Goal: Transaction & Acquisition: Obtain resource

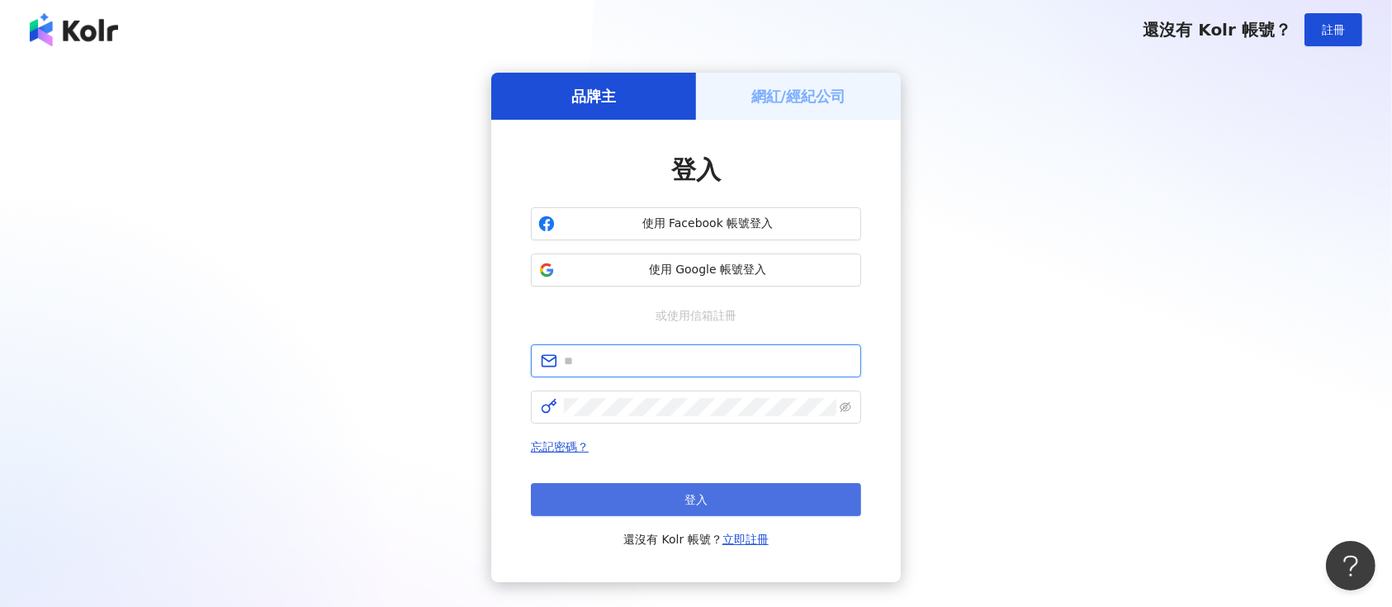
type input "**********"
click at [608, 499] on button "登入" at bounding box center [696, 499] width 330 height 33
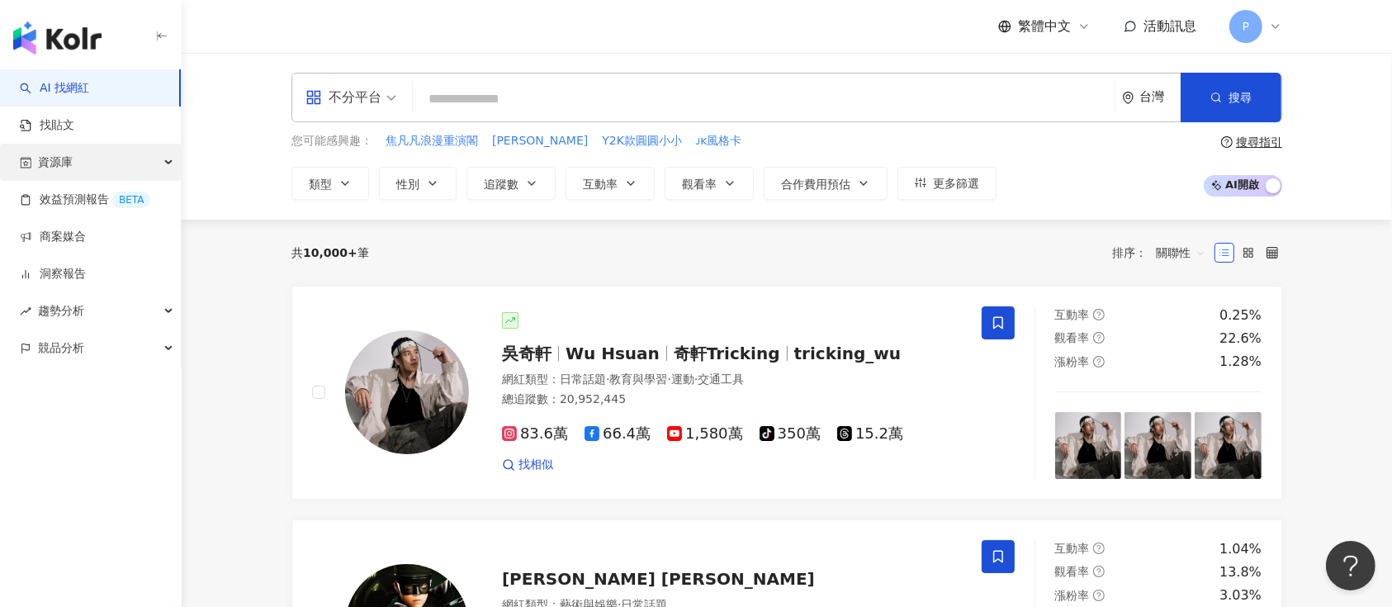
click at [129, 156] on div "資源庫" at bounding box center [90, 162] width 181 height 37
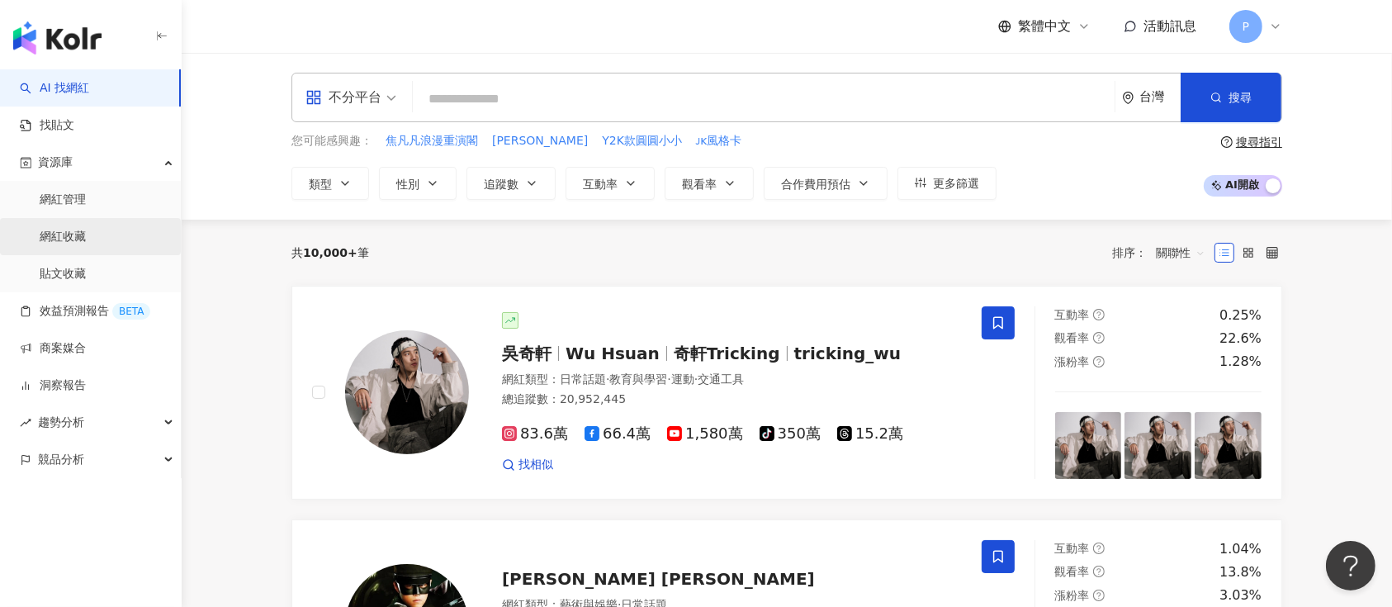
click at [86, 231] on link "網紅收藏" at bounding box center [63, 237] width 46 height 17
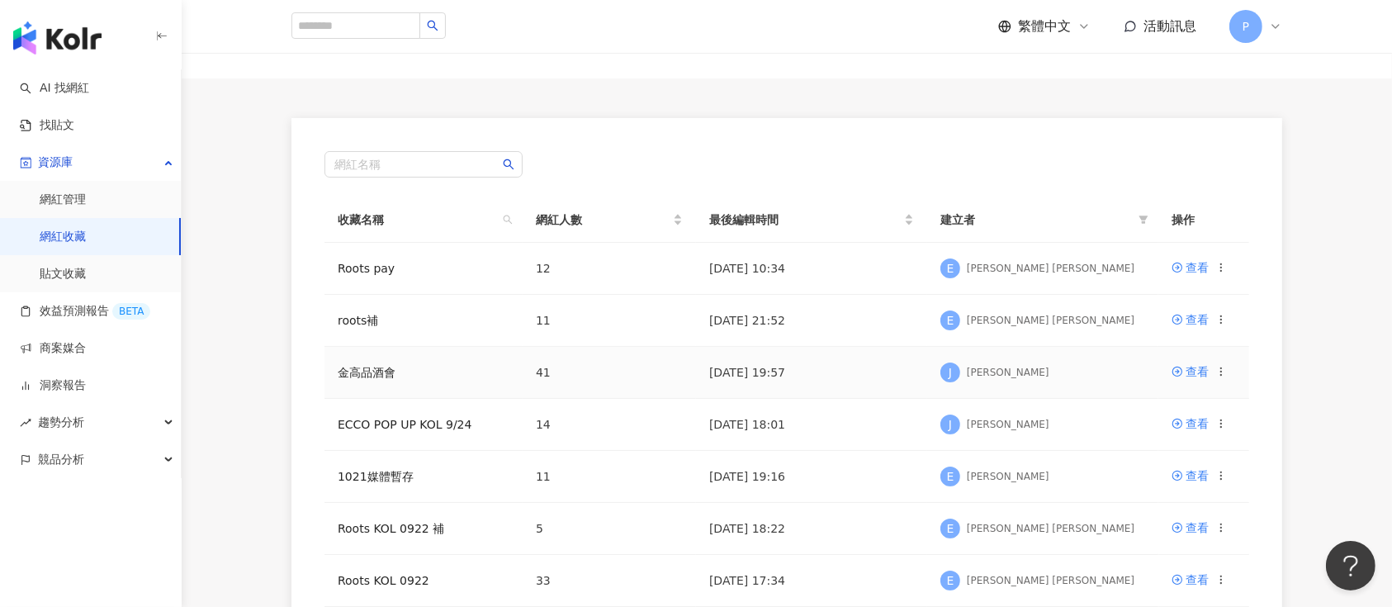
scroll to position [110, 0]
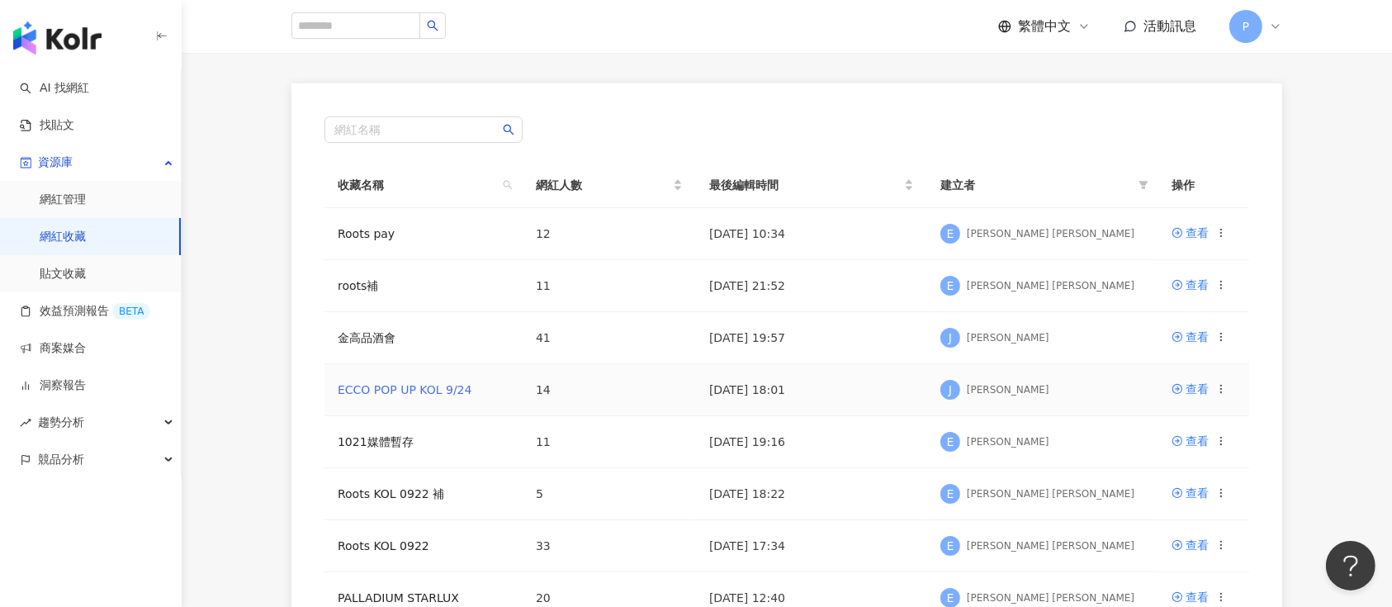
click at [449, 387] on link "ECCO POP UP KOL 9/24" at bounding box center [405, 389] width 134 height 13
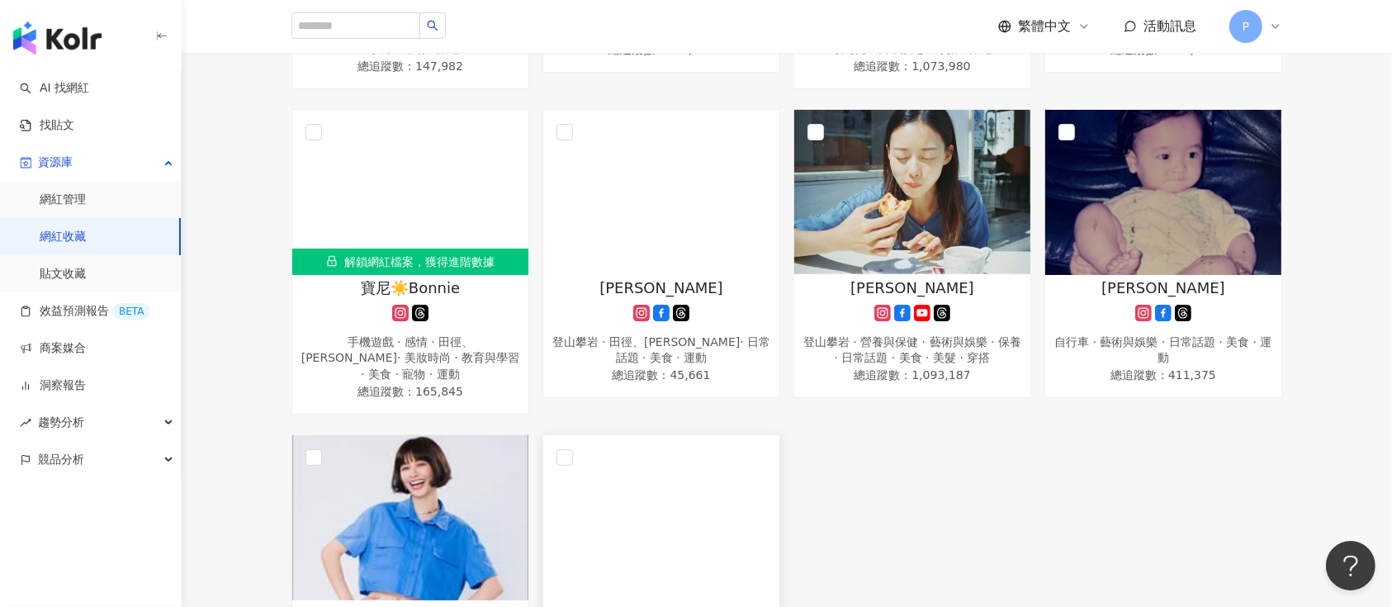
scroll to position [660, 0]
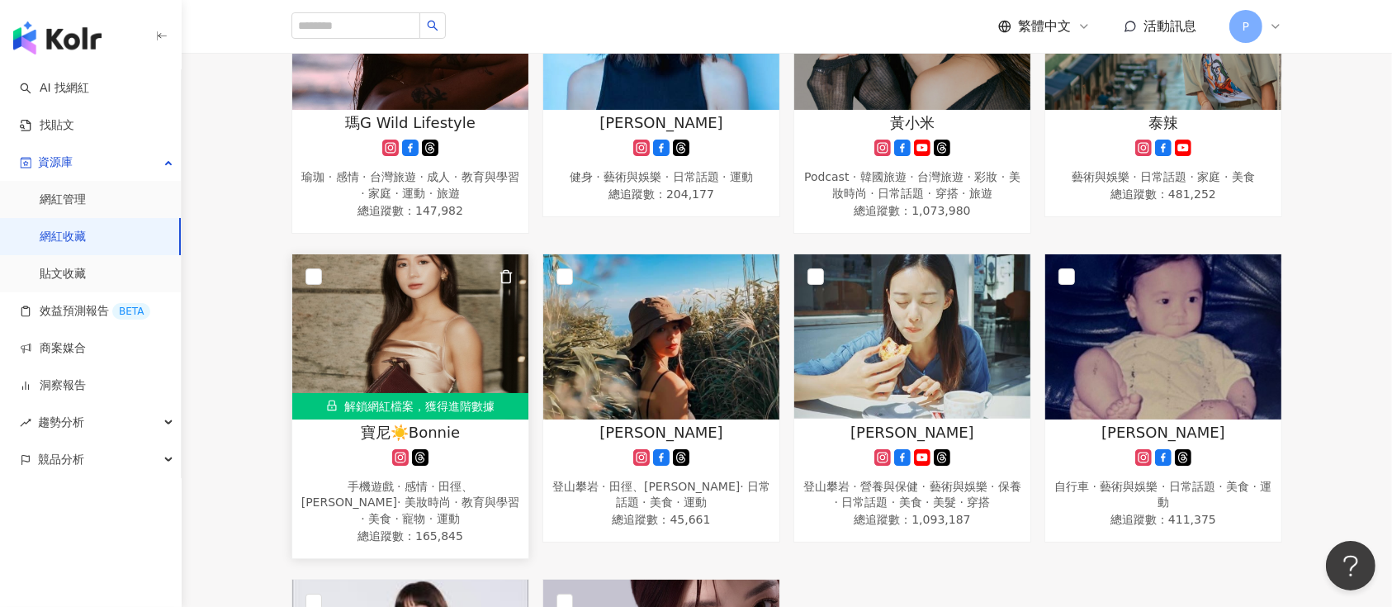
click at [443, 330] on img at bounding box center [410, 336] width 236 height 165
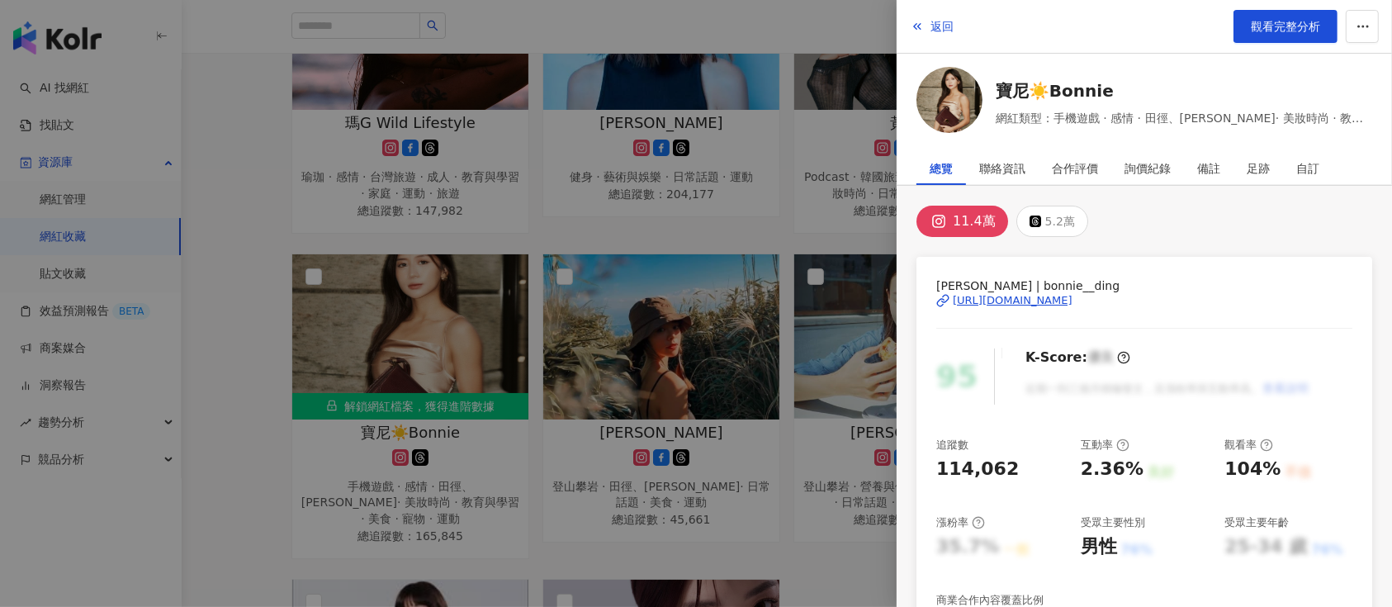
click at [1021, 310] on div "寶尼Bonnie | bonnie__ding https://www.instagram.com/bonnie__ding/" at bounding box center [1144, 313] width 416 height 72
click at [1023, 301] on div "https://www.instagram.com/bonnie__ding/" at bounding box center [1013, 300] width 120 height 15
click at [1258, 28] on span "觀看完整分析" at bounding box center [1285, 26] width 69 height 13
click at [764, 302] on div at bounding box center [696, 303] width 1392 height 607
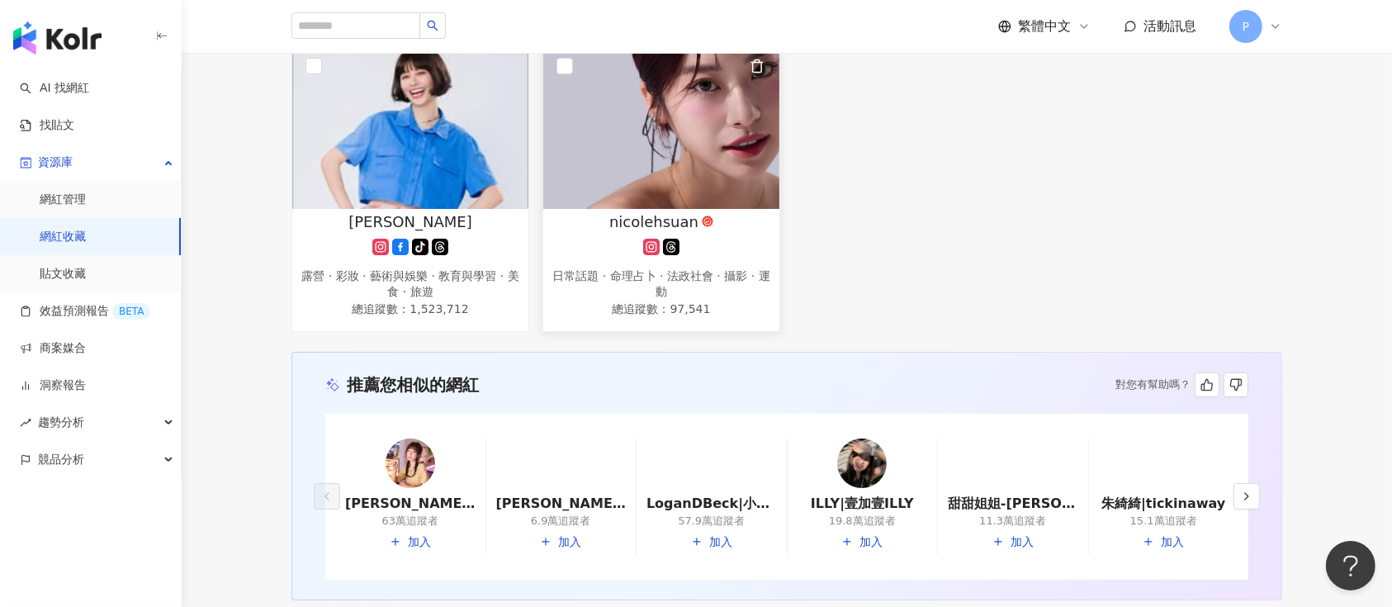
scroll to position [1210, 0]
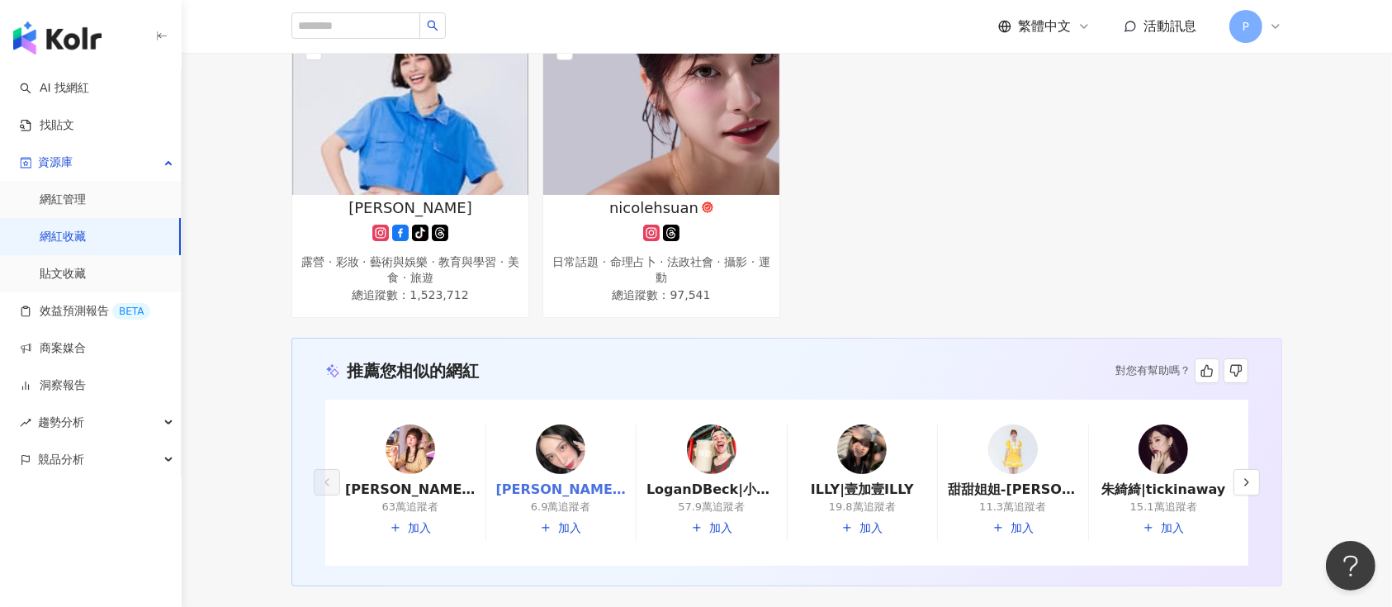
click at [594, 480] on link "宋婉卉 / 宋宋|宋婉卉|song_.x" at bounding box center [561, 489] width 130 height 18
click at [1235, 469] on button "button" at bounding box center [1246, 482] width 26 height 26
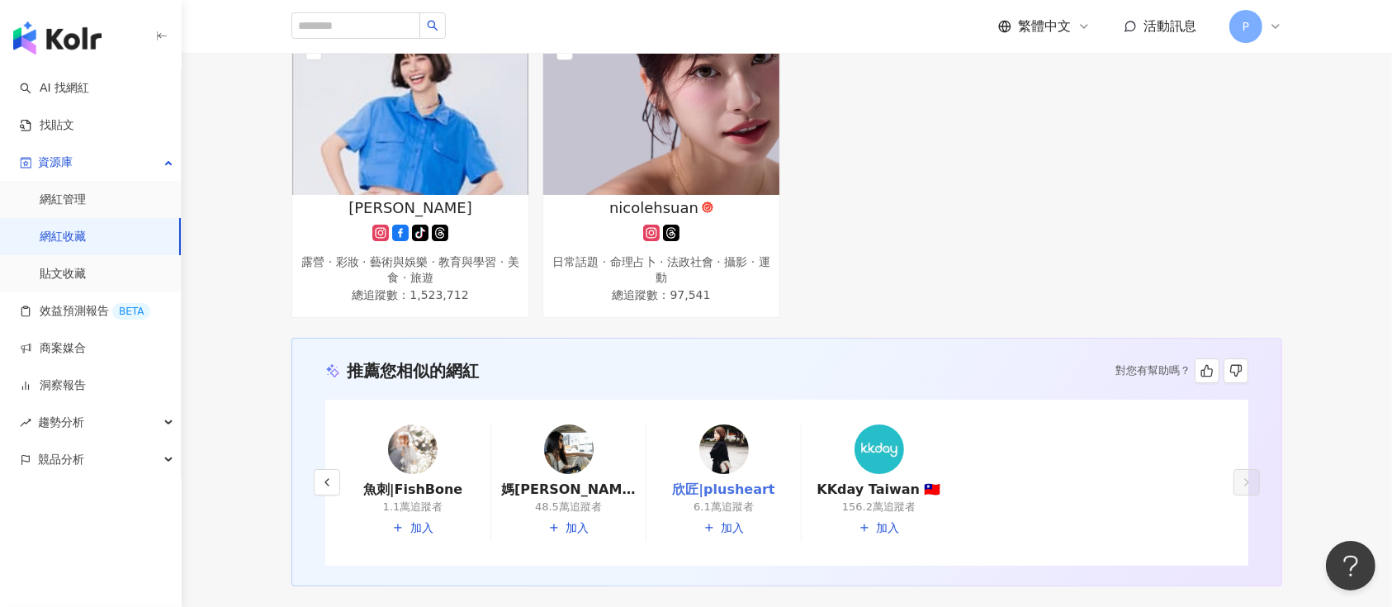
click at [730, 480] on link "欣匠|plusheart" at bounding box center [723, 489] width 135 height 18
click at [423, 457] on link at bounding box center [413, 452] width 50 height 56
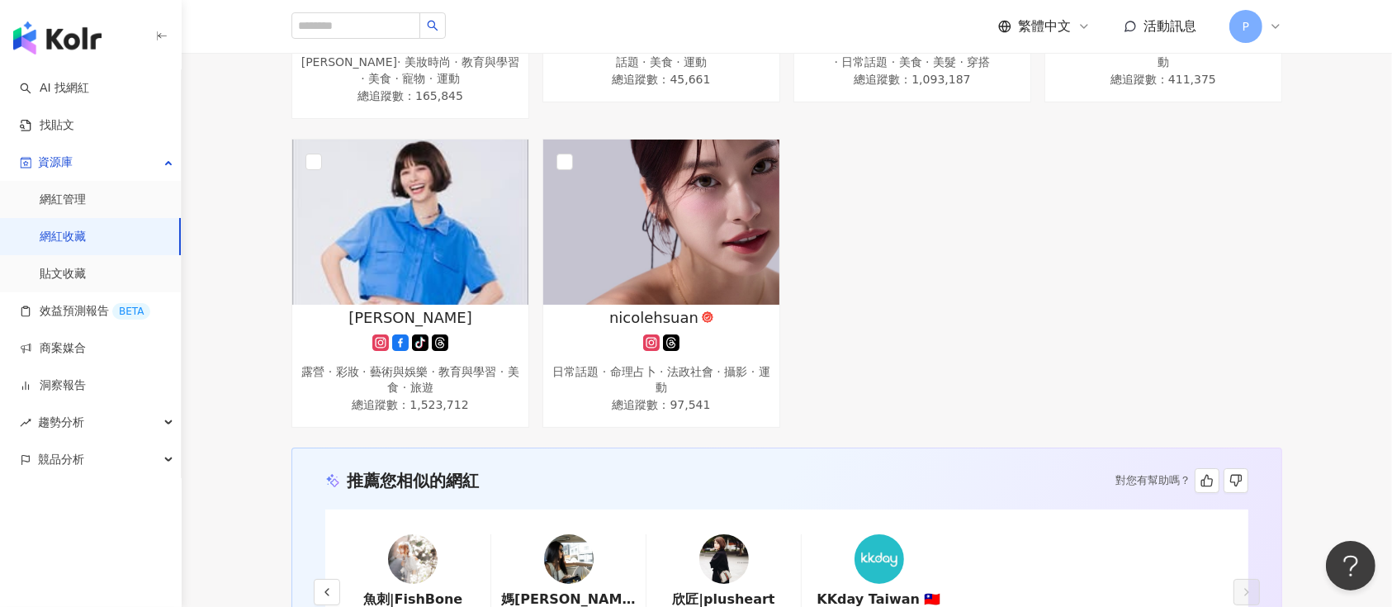
scroll to position [991, 0]
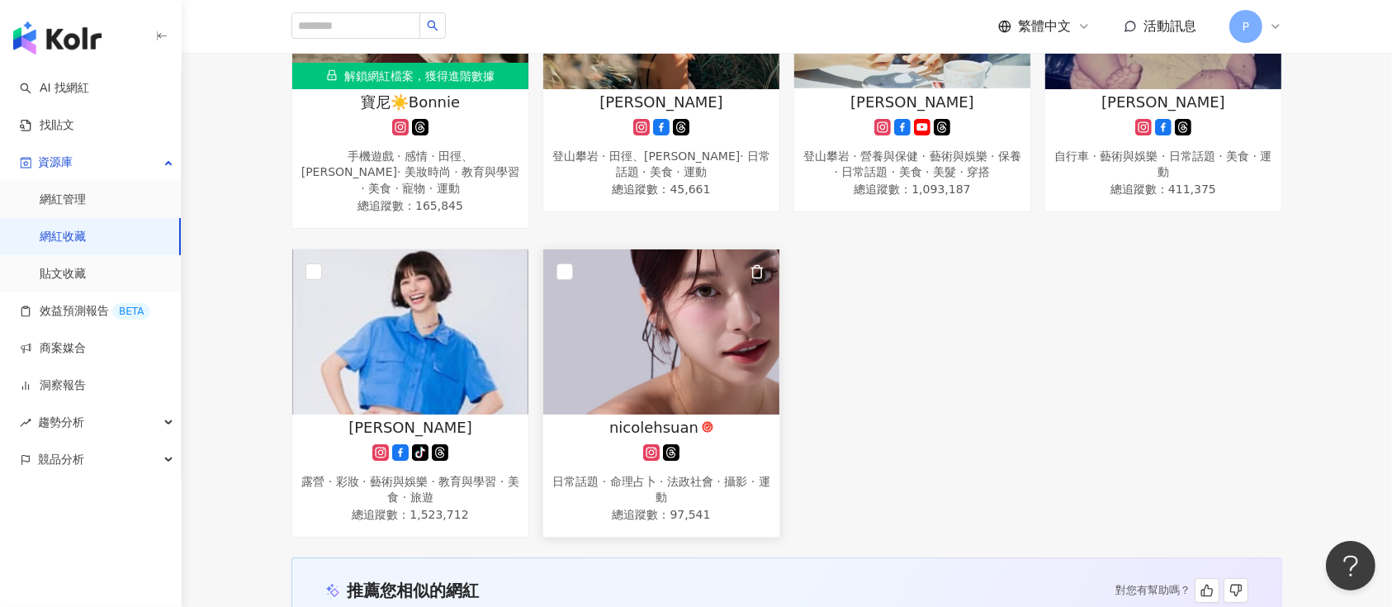
click at [589, 417] on div "nicolehsuan" at bounding box center [661, 427] width 220 height 21
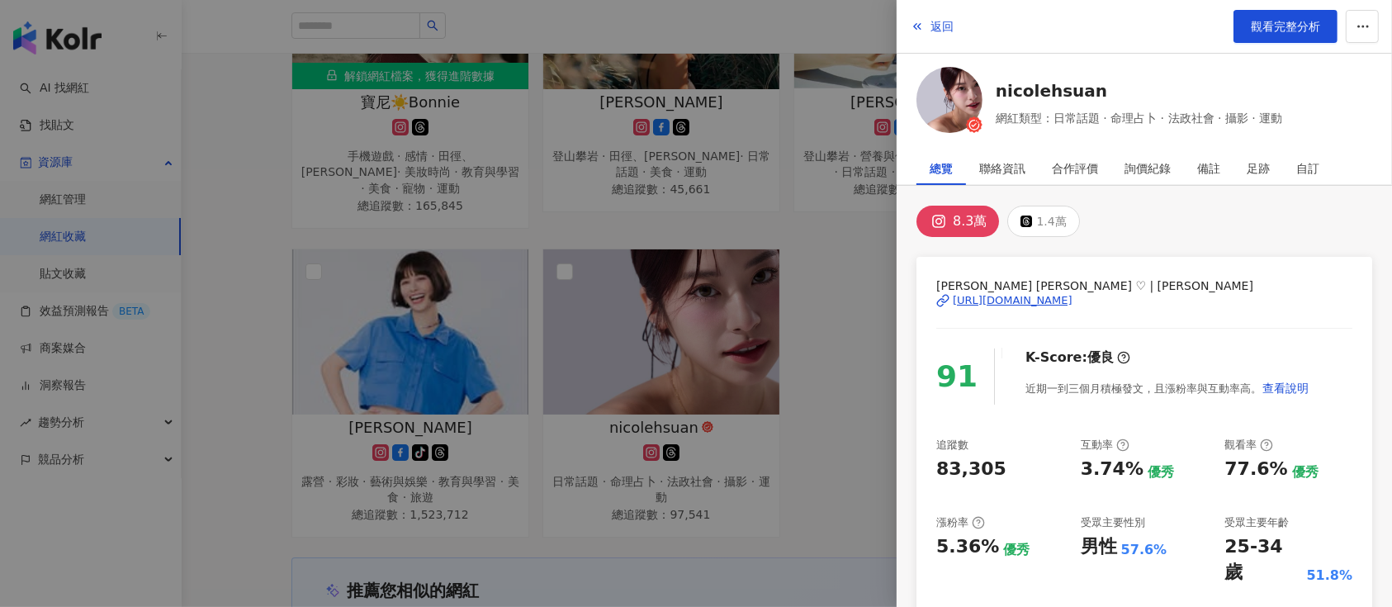
click at [1022, 300] on div "https://www.instagram.com/nicolehsuan/" at bounding box center [1013, 300] width 120 height 15
click at [555, 222] on div at bounding box center [696, 303] width 1392 height 607
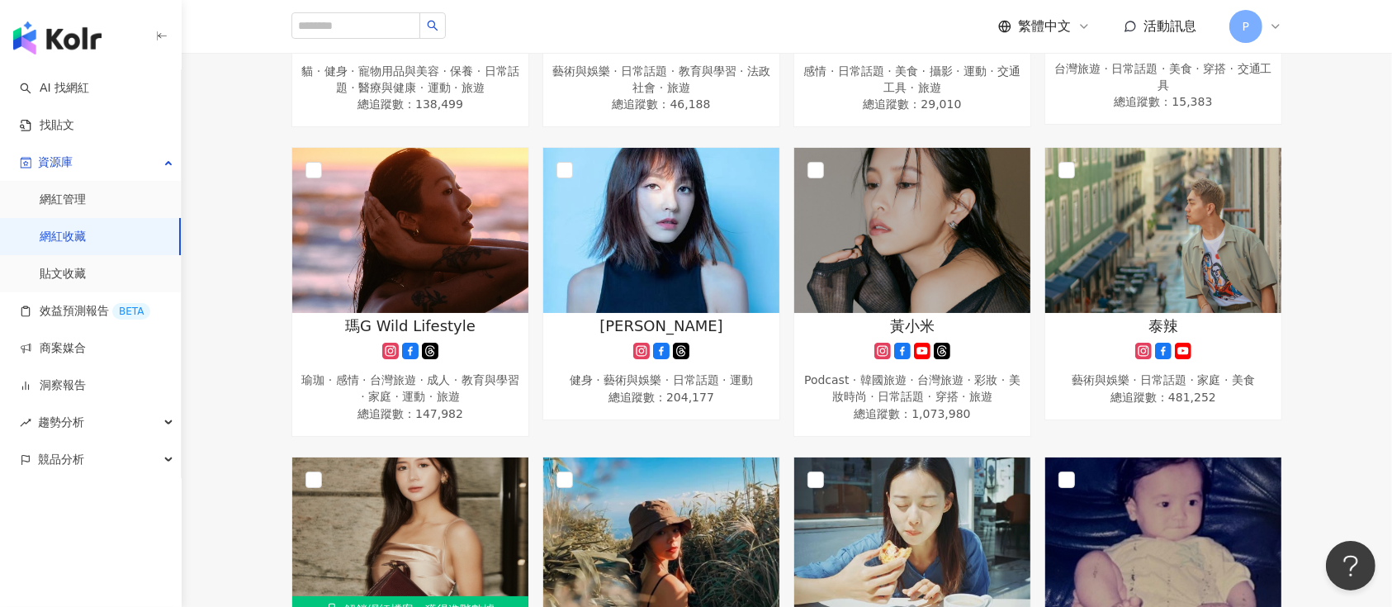
scroll to position [440, 0]
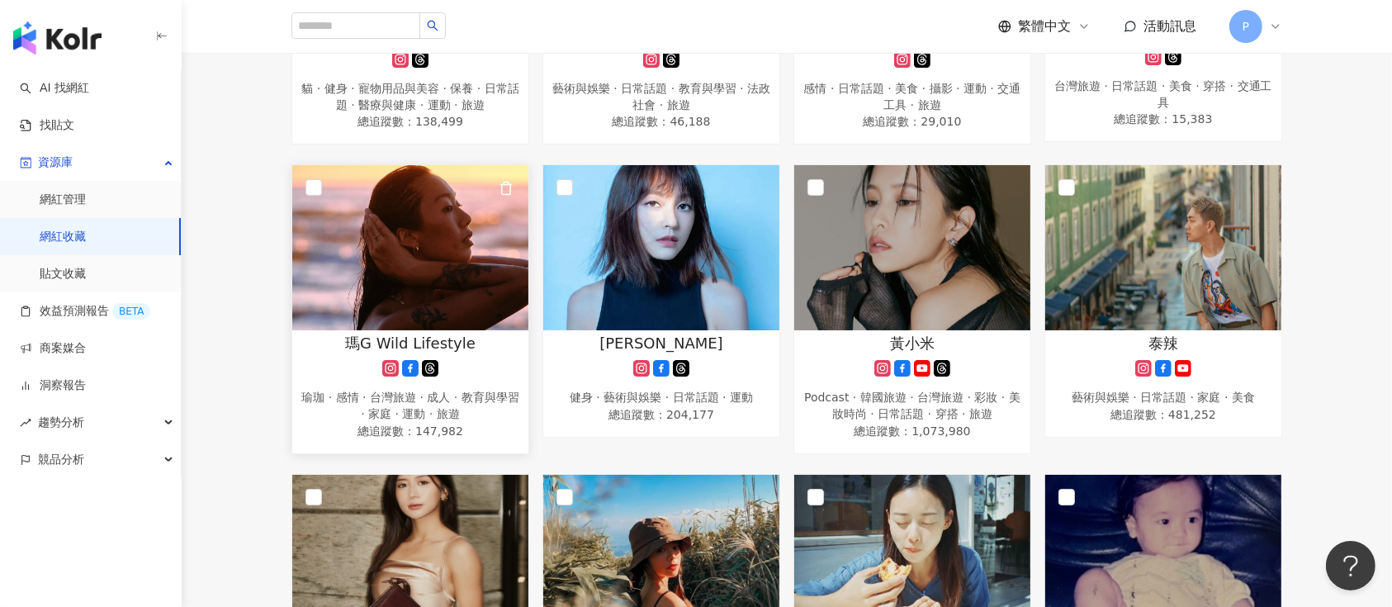
click at [466, 342] on span "瑪G Wild Lifestyle" at bounding box center [410, 343] width 130 height 21
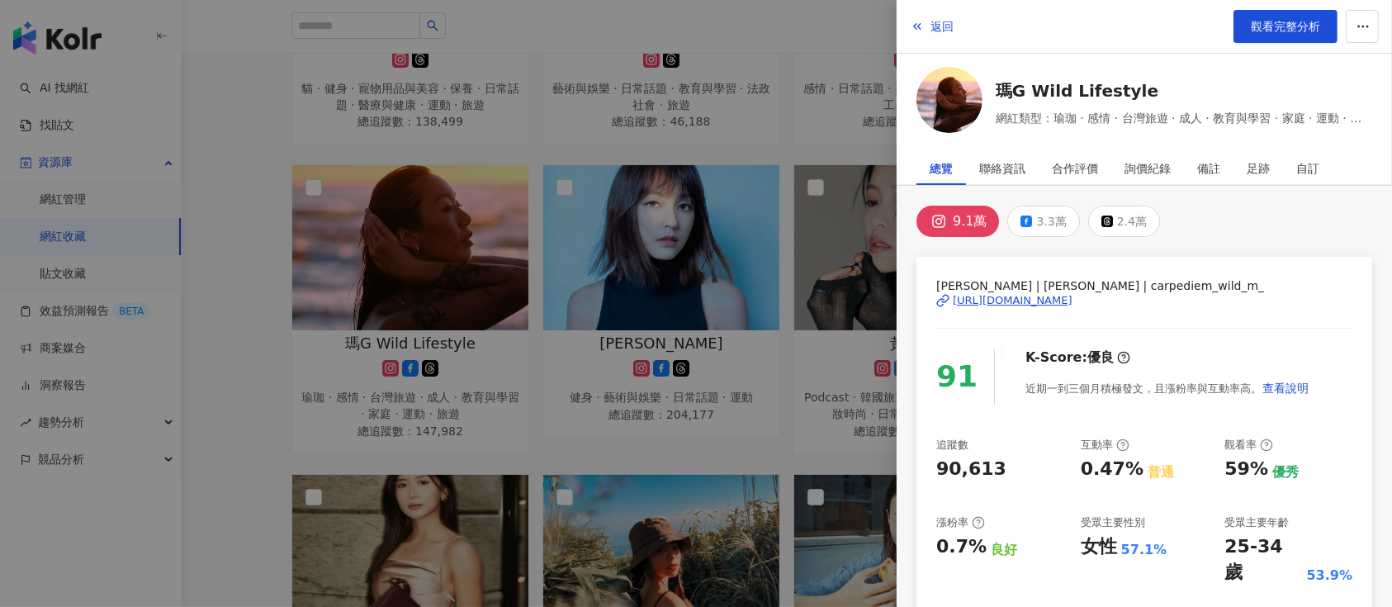
click at [1047, 303] on div "https://www.instagram.com/carpediem_wild_m_/" at bounding box center [1013, 300] width 120 height 15
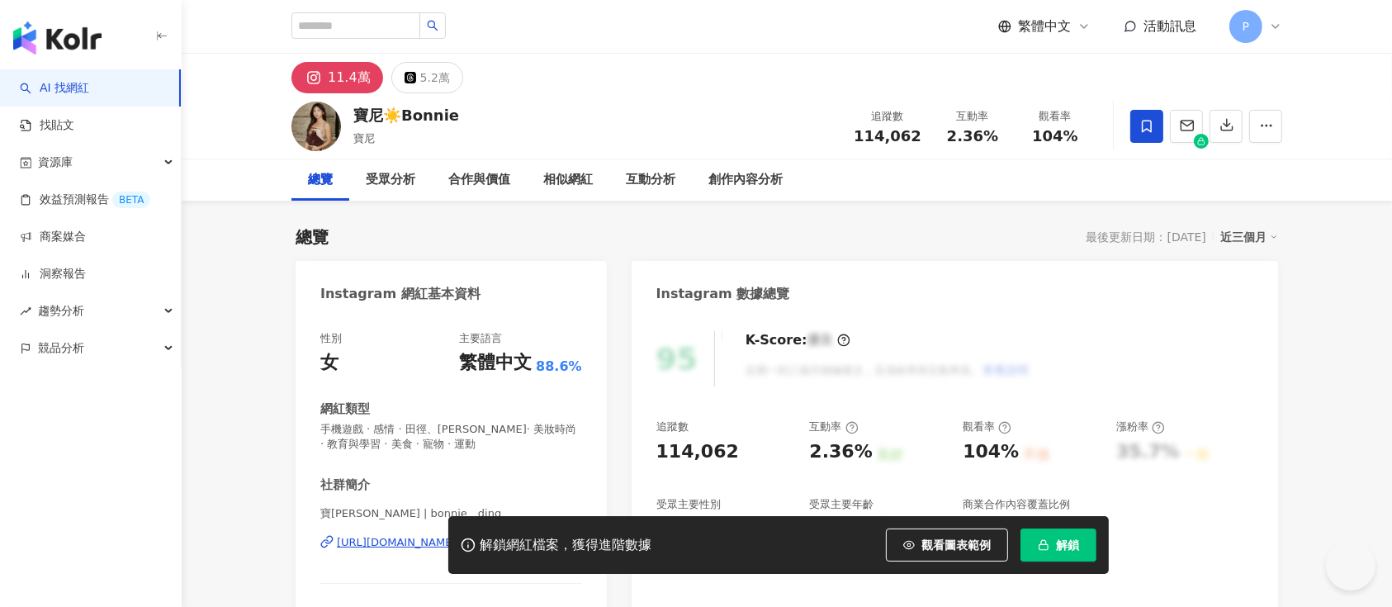
click at [1043, 548] on icon "button" at bounding box center [1044, 545] width 12 height 12
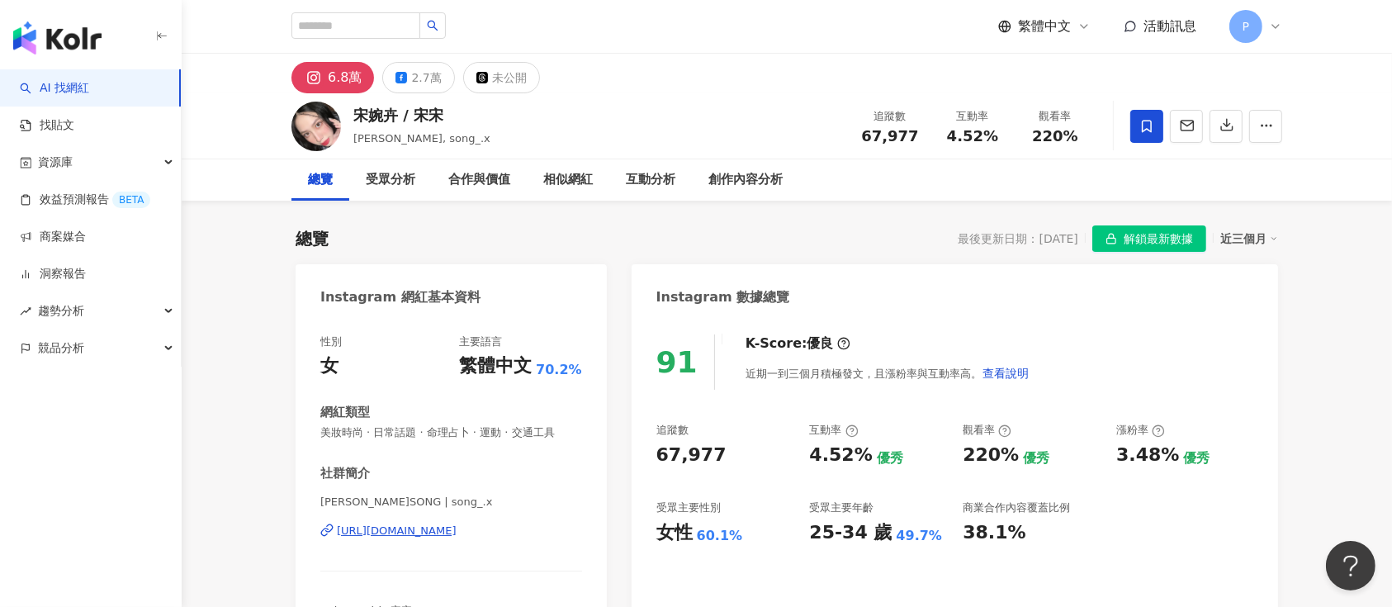
click at [457, 454] on div "https://www.instagram.com/song_.x/" at bounding box center [397, 530] width 120 height 15
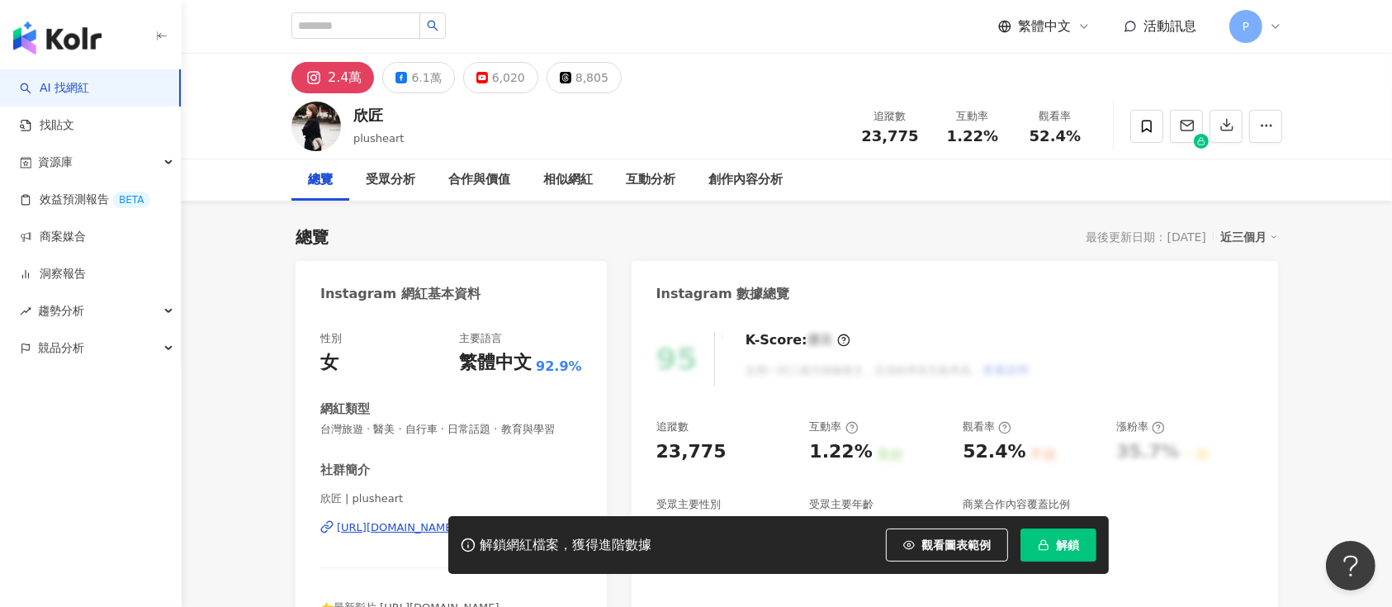
scroll to position [110, 0]
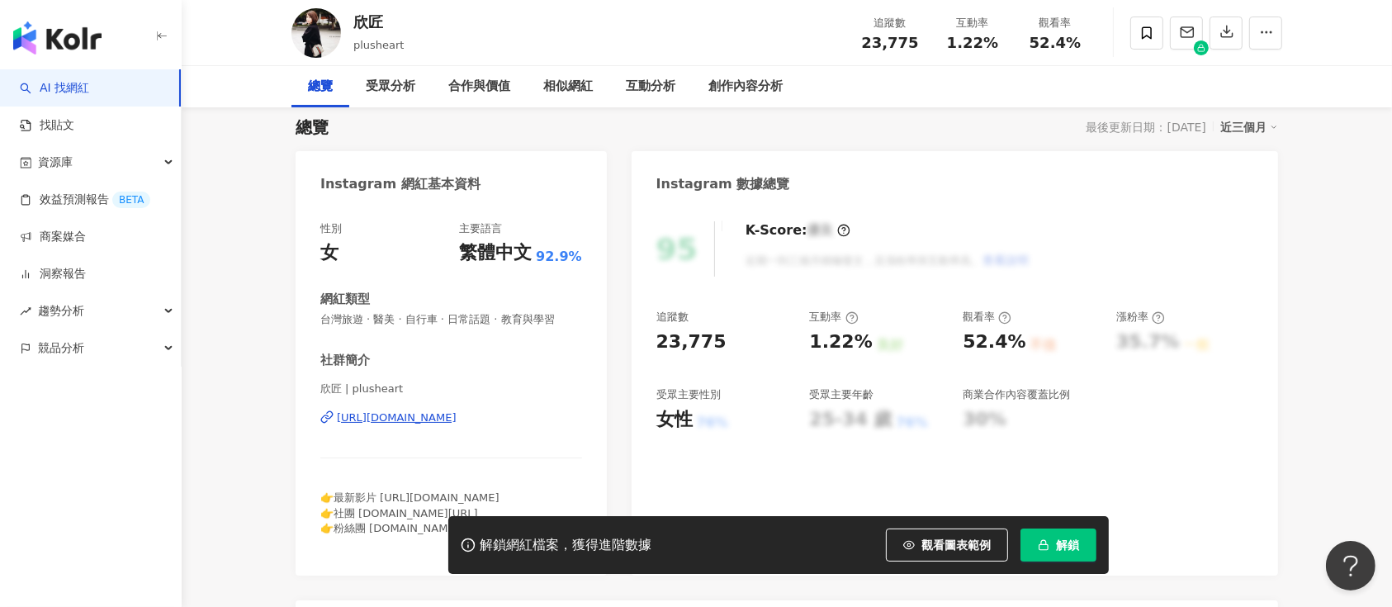
click at [457, 419] on div "[URL][DOMAIN_NAME]" at bounding box center [397, 417] width 120 height 15
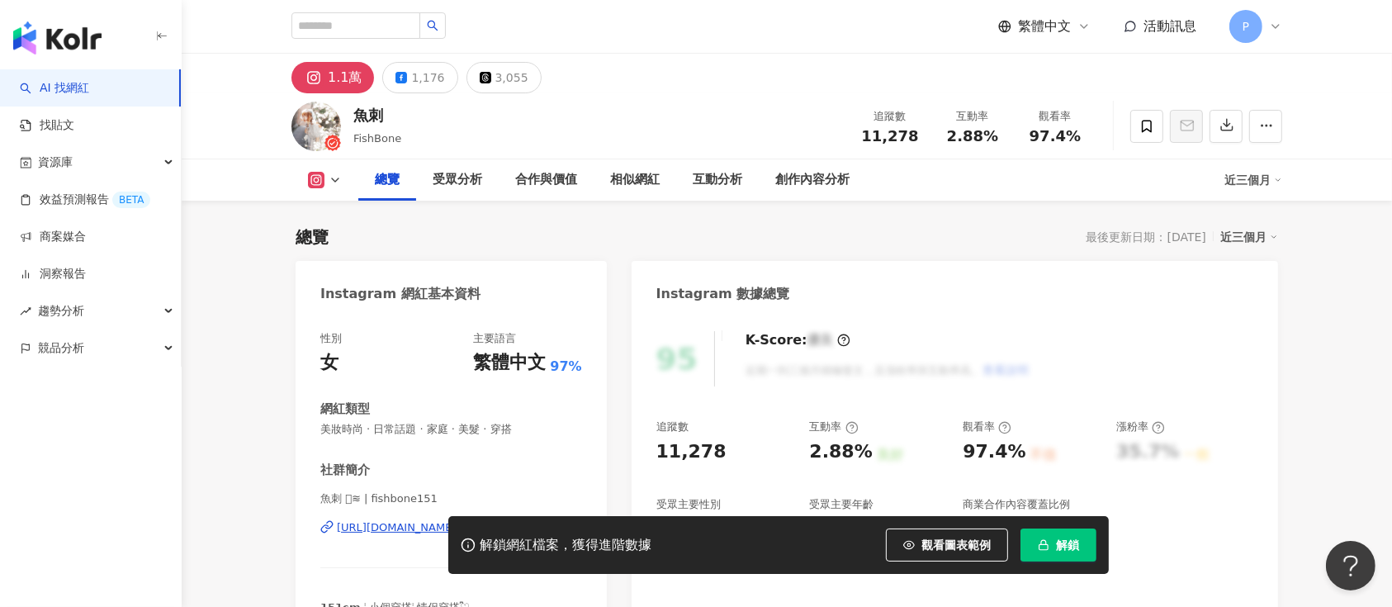
click at [457, 454] on div "https://www.instagram.com/fishbone151/" at bounding box center [397, 527] width 120 height 15
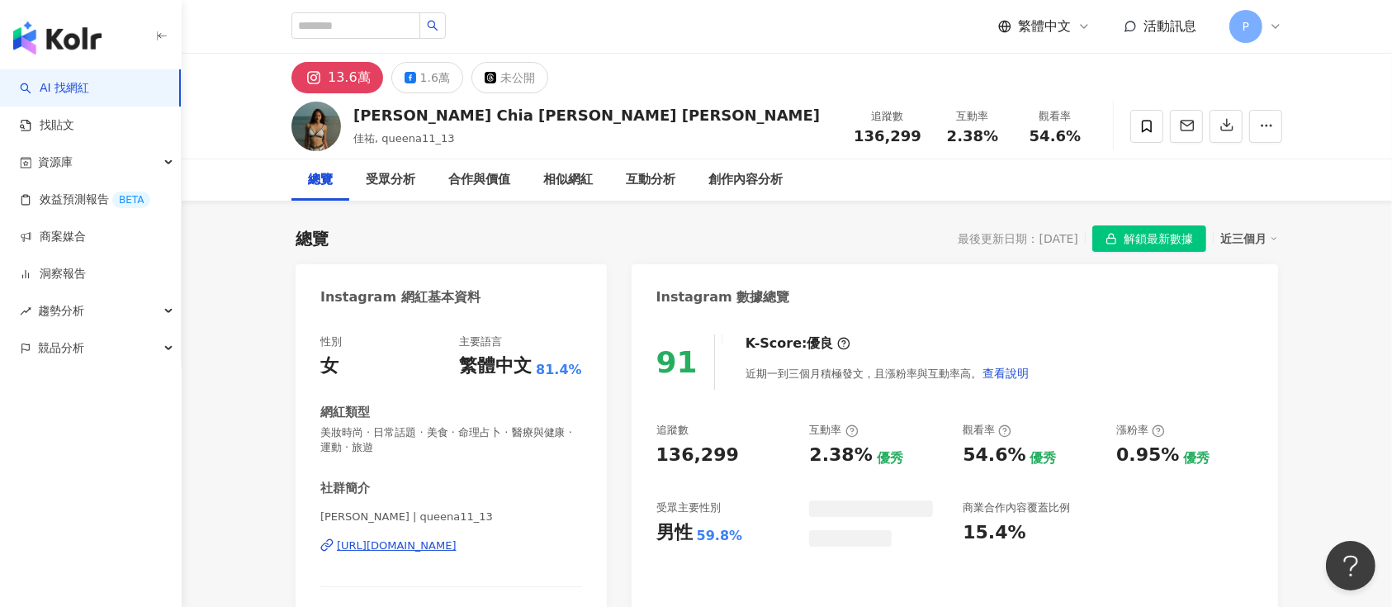
scroll to position [101, 0]
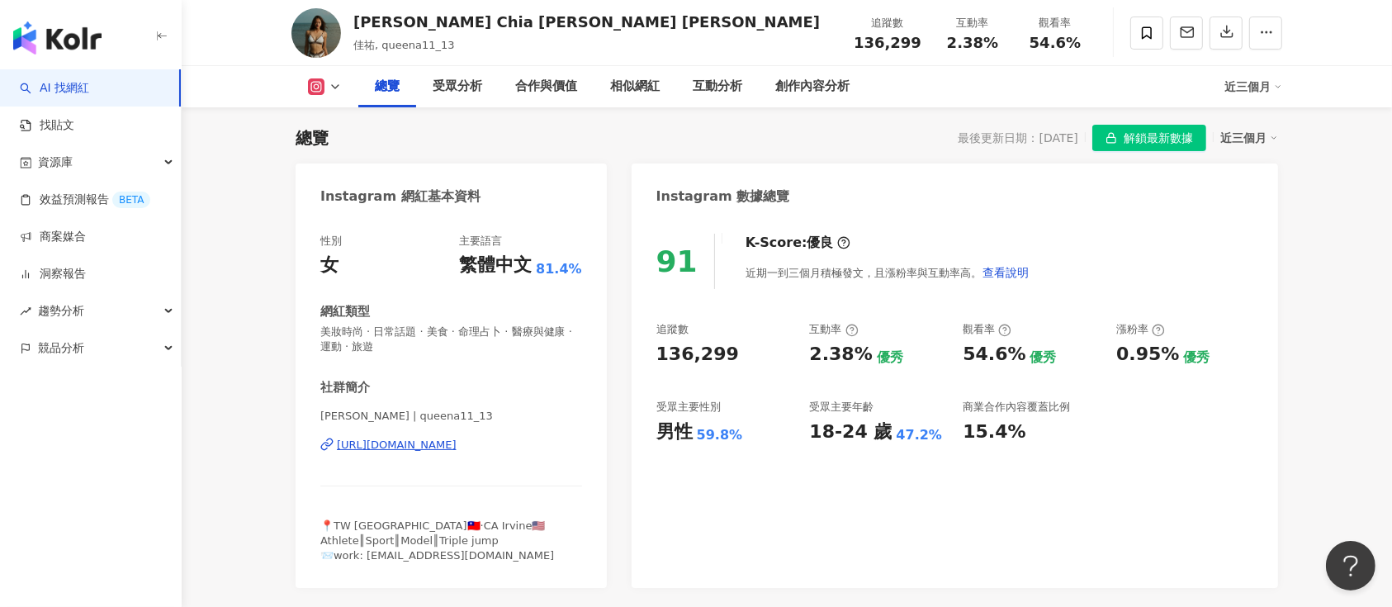
click at [1105, 134] on icon "button" at bounding box center [1111, 138] width 12 height 12
click at [1145, 35] on icon at bounding box center [1147, 32] width 10 height 12
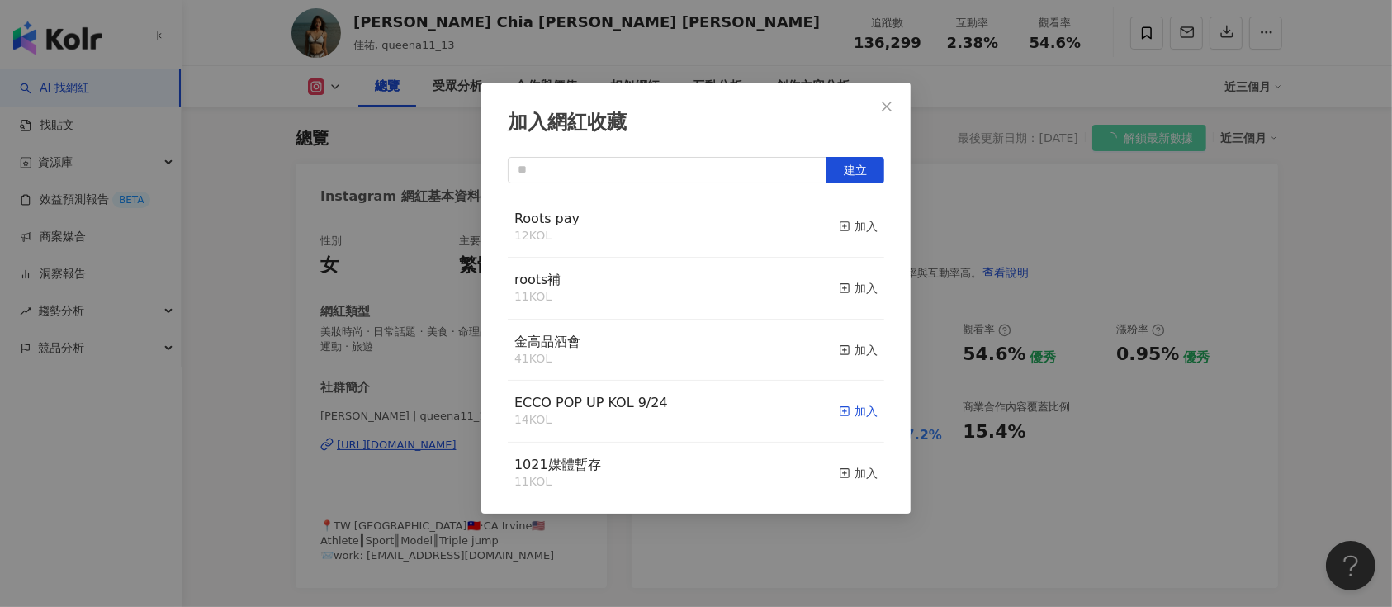
click at [845, 414] on div "加入" at bounding box center [858, 411] width 39 height 18
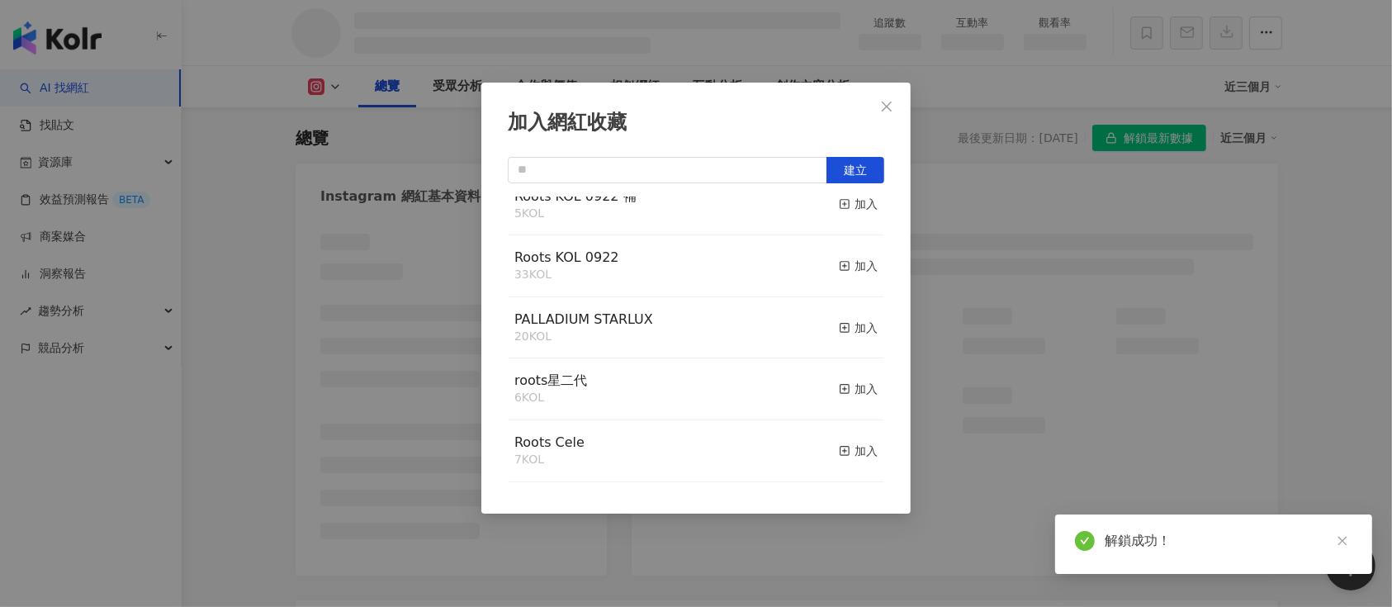
scroll to position [382, 0]
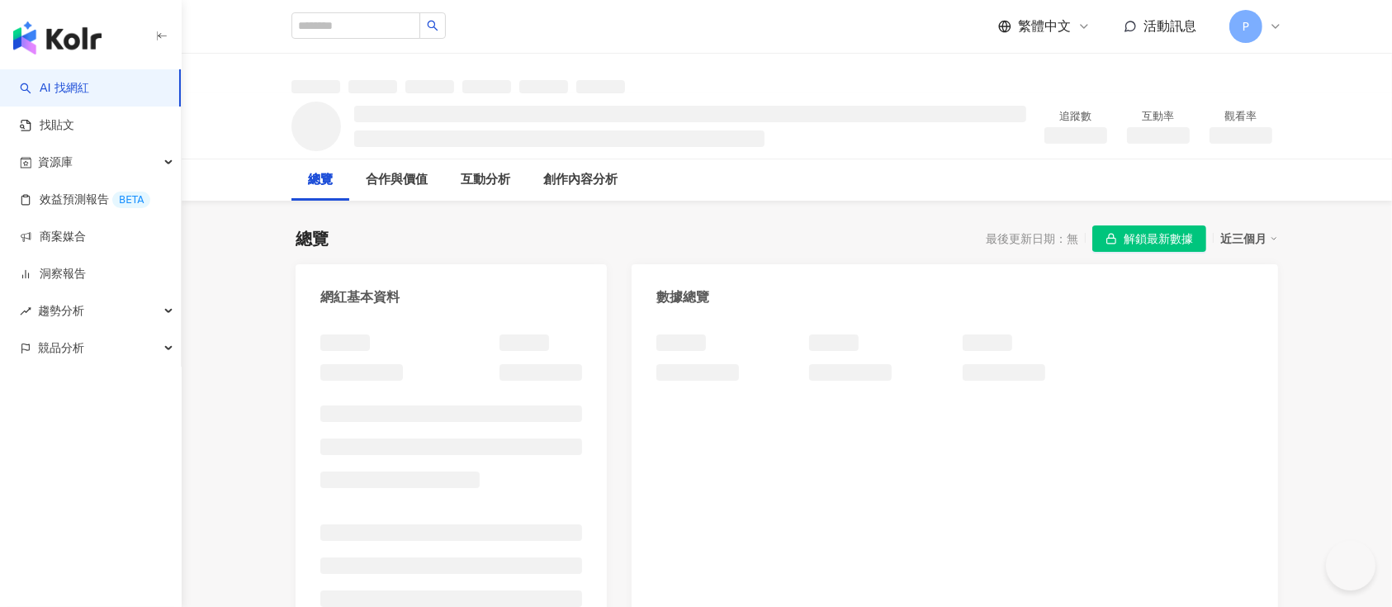
click at [1120, 234] on button "解鎖最新數據" at bounding box center [1149, 238] width 114 height 26
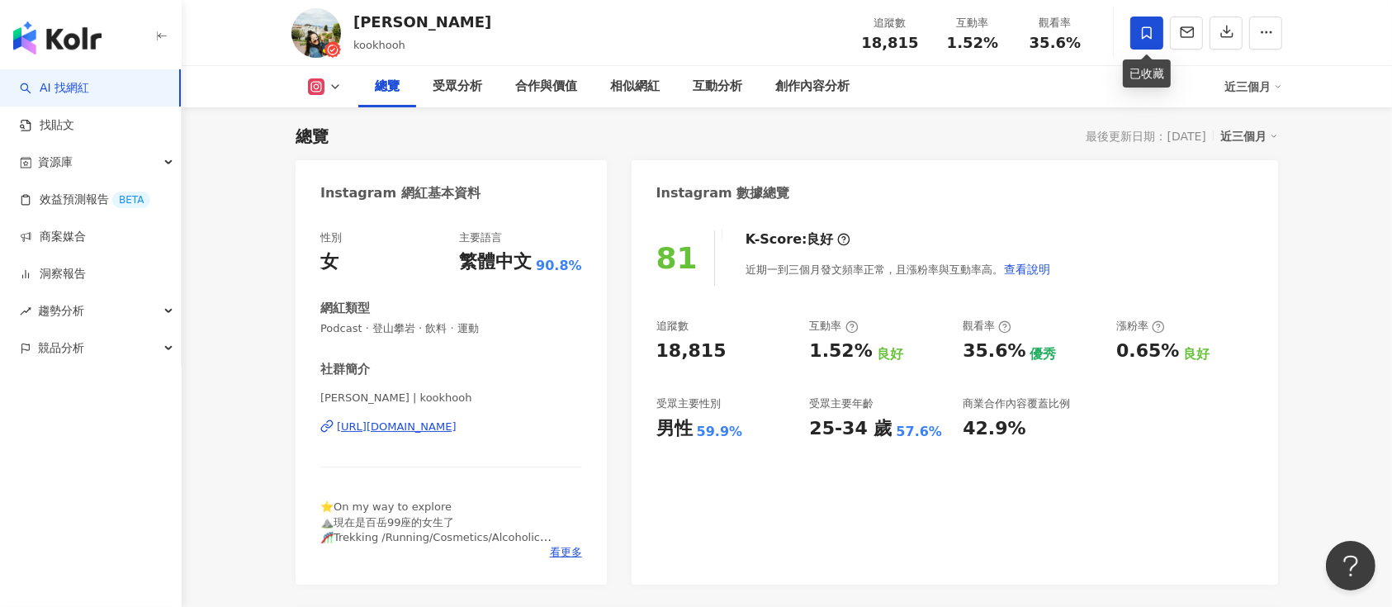
click at [1137, 43] on span at bounding box center [1146, 33] width 33 height 33
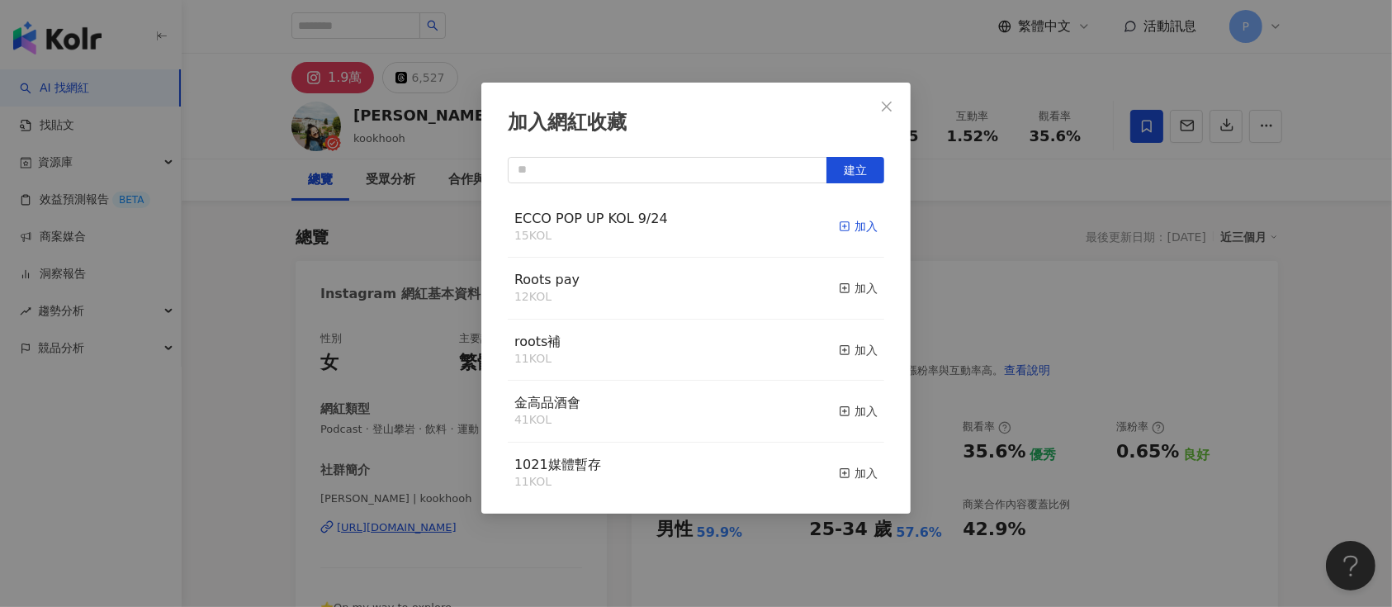
click at [840, 231] on div "加入" at bounding box center [858, 226] width 39 height 18
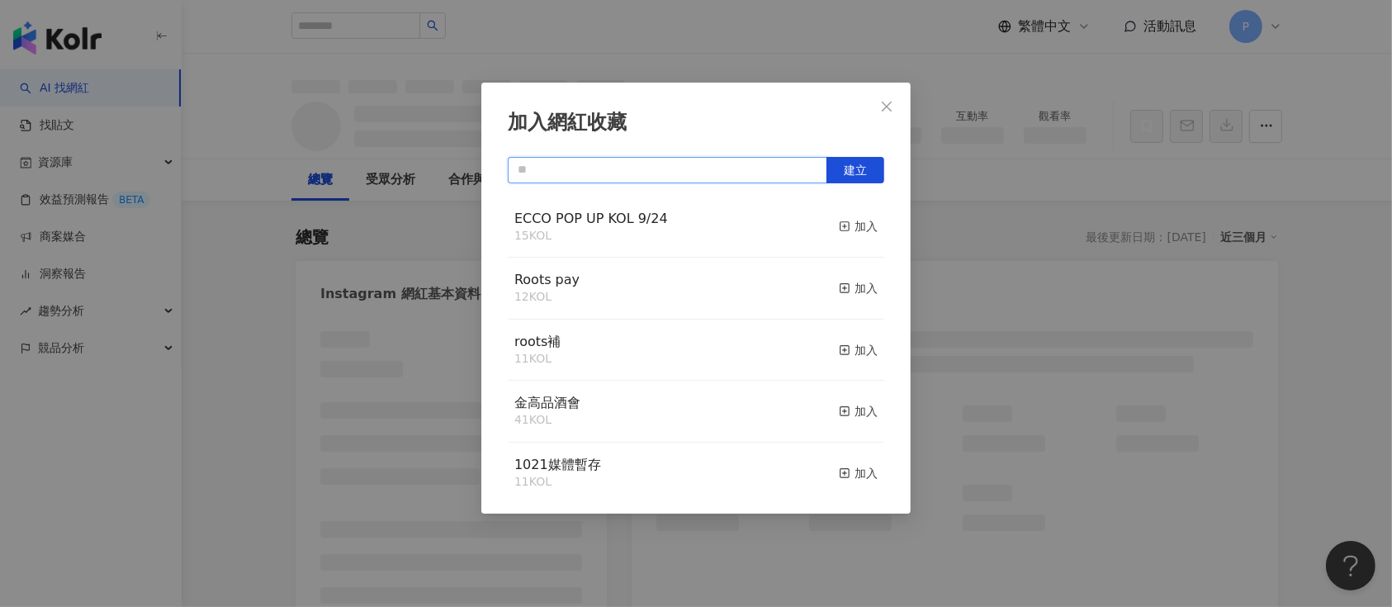
click at [816, 174] on input "text" at bounding box center [667, 170] width 319 height 26
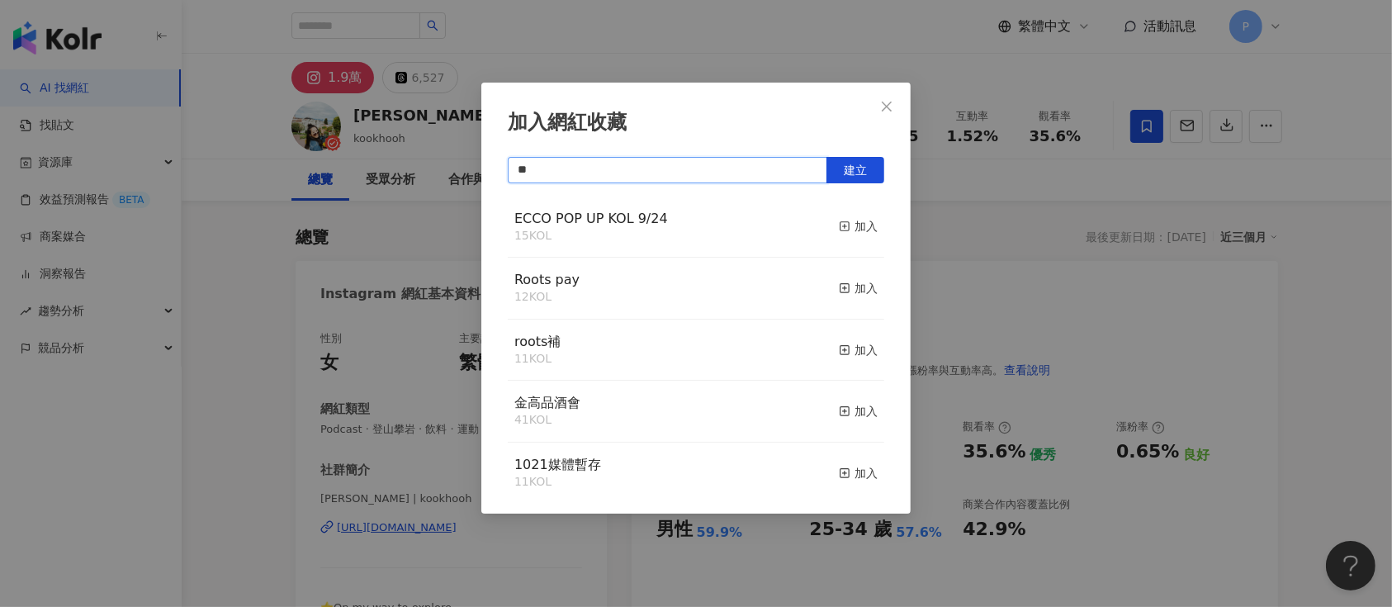
type input "***"
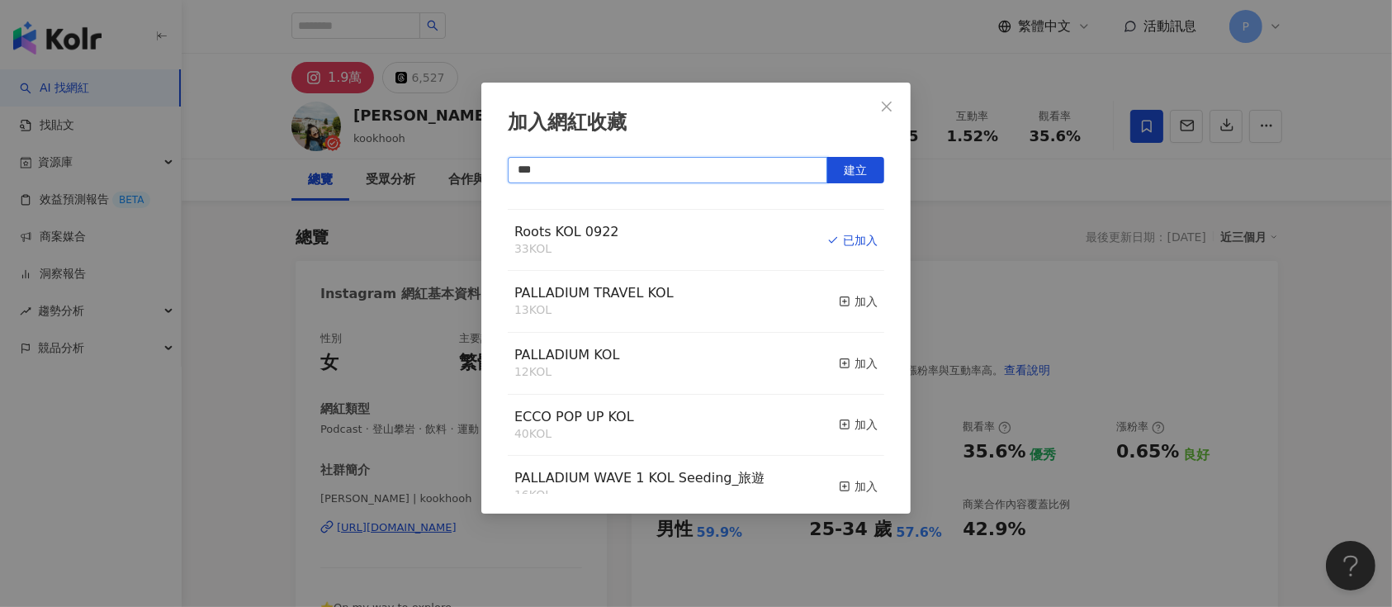
scroll to position [220, 0]
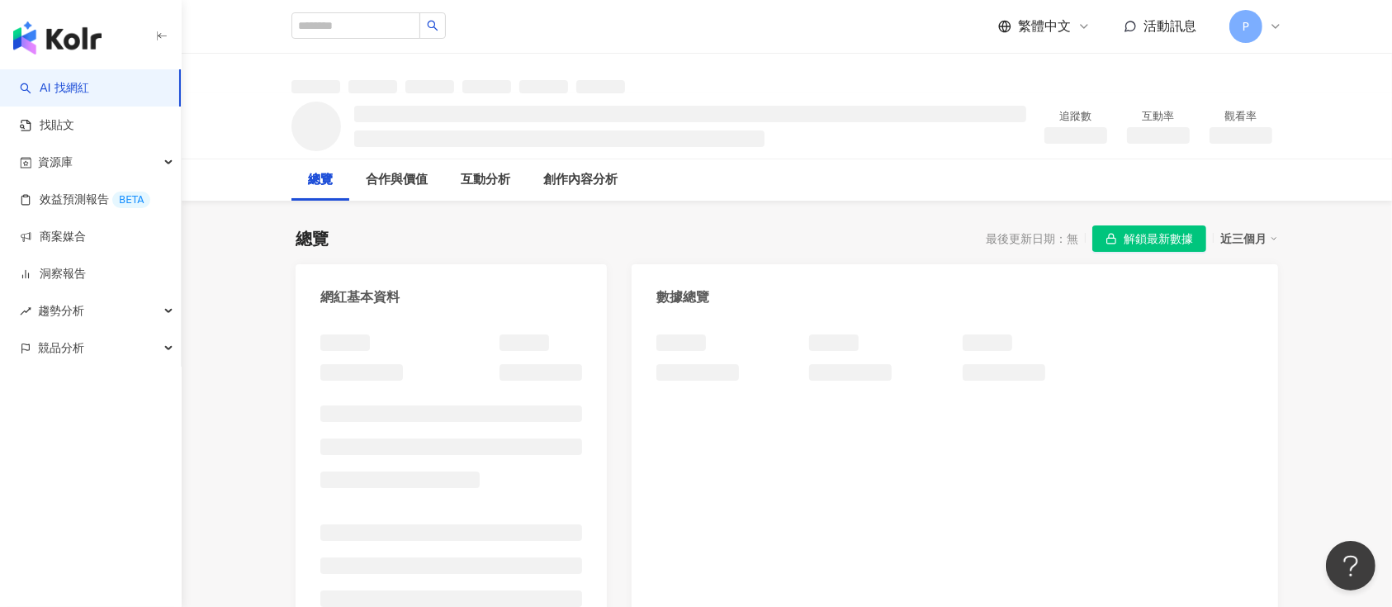
click at [1189, 235] on span "解鎖最新數據" at bounding box center [1158, 239] width 69 height 26
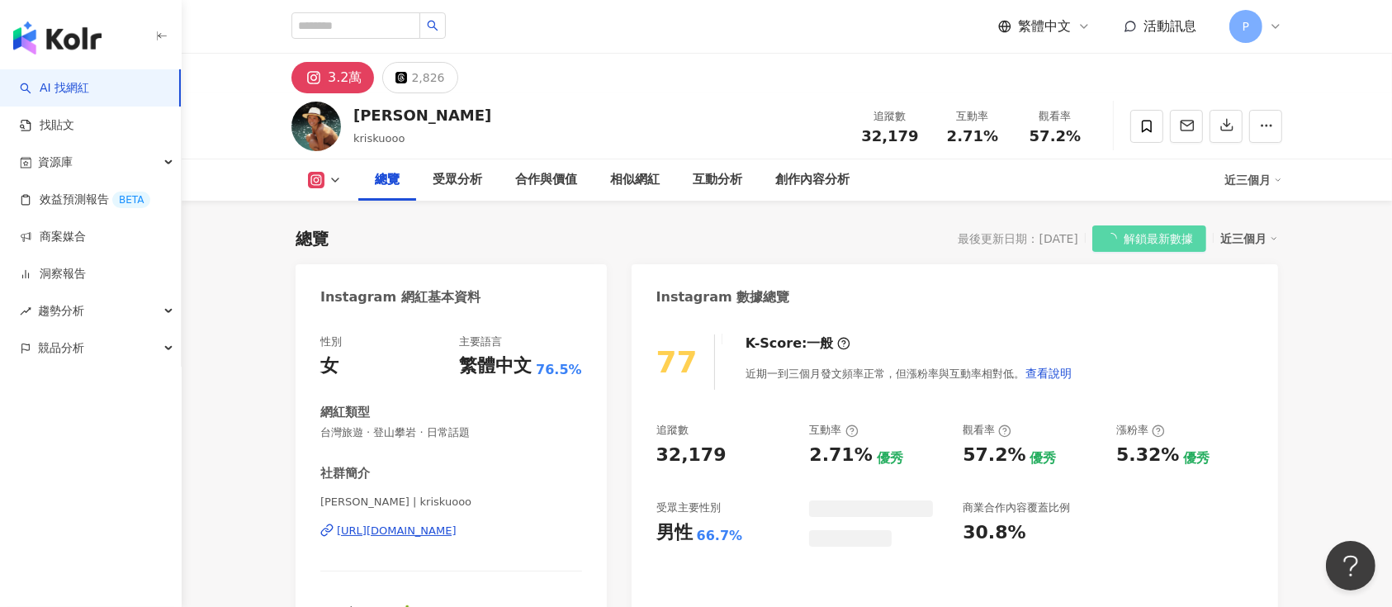
scroll to position [101, 0]
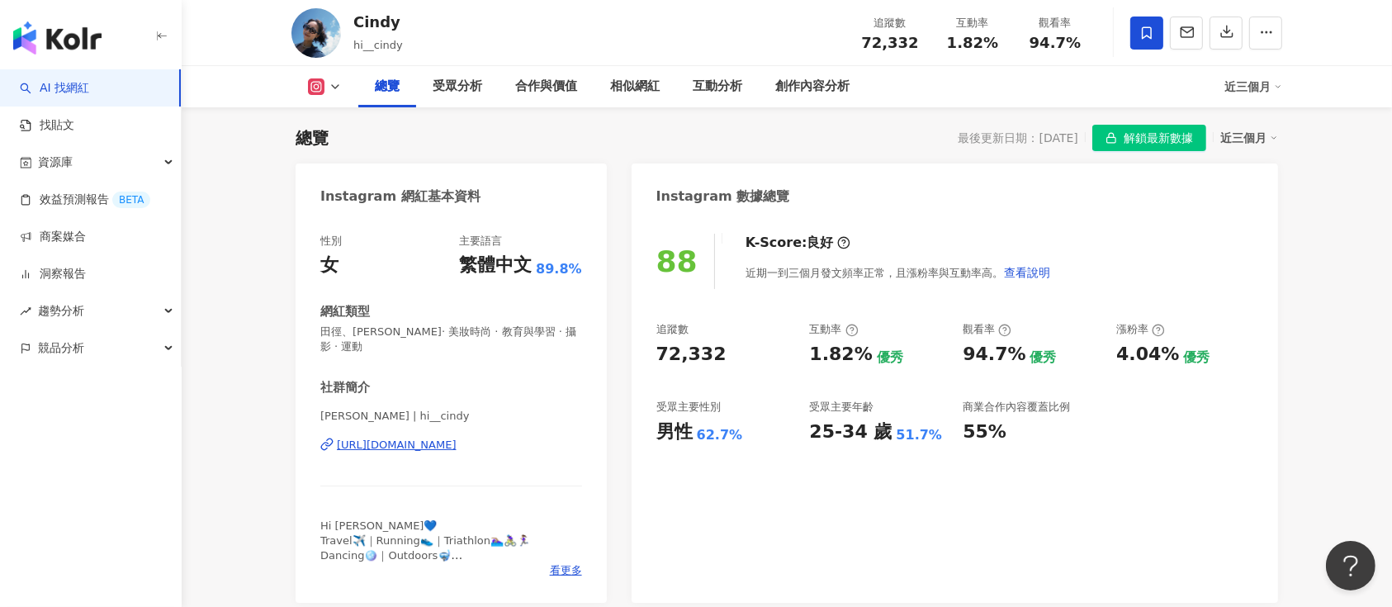
click at [1146, 43] on span at bounding box center [1146, 33] width 33 height 33
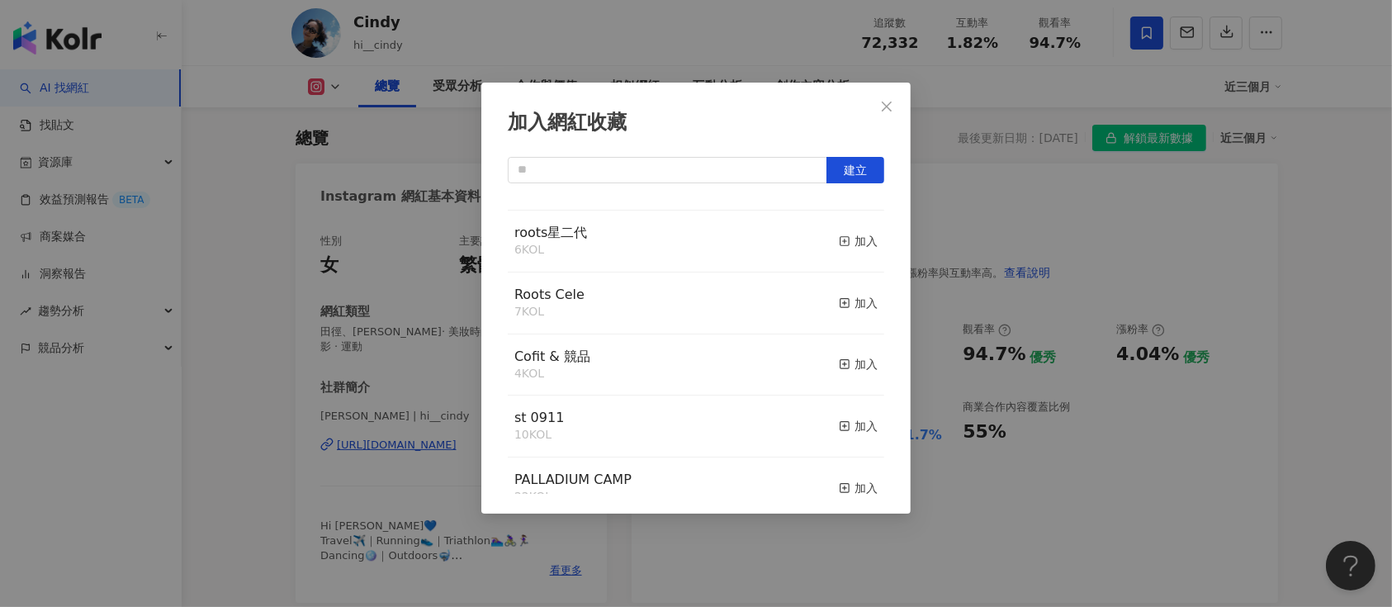
scroll to position [269, 0]
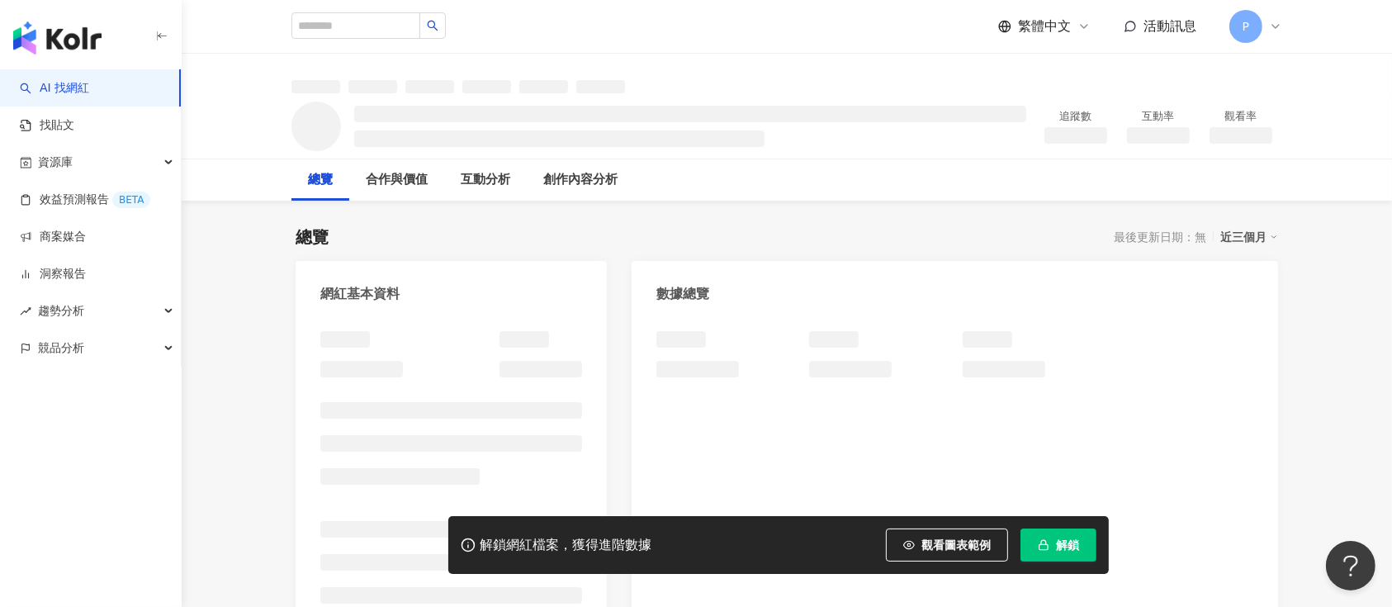
click at [1066, 546] on span "解鎖" at bounding box center [1067, 544] width 23 height 13
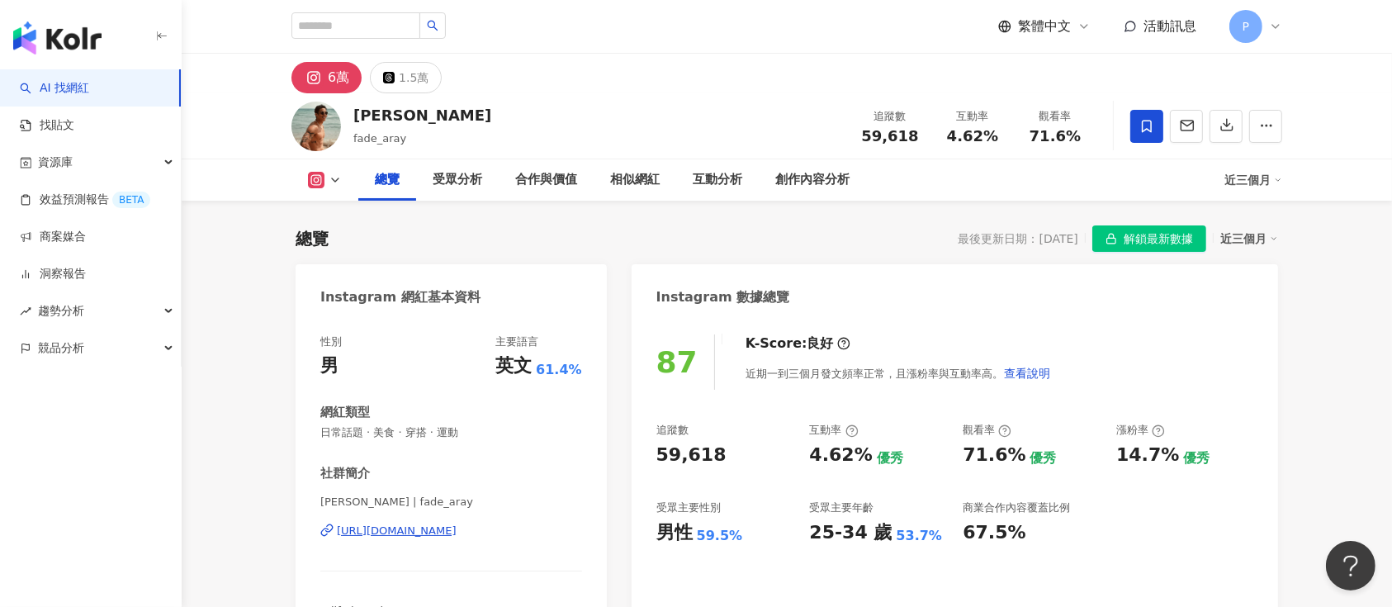
scroll to position [101, 0]
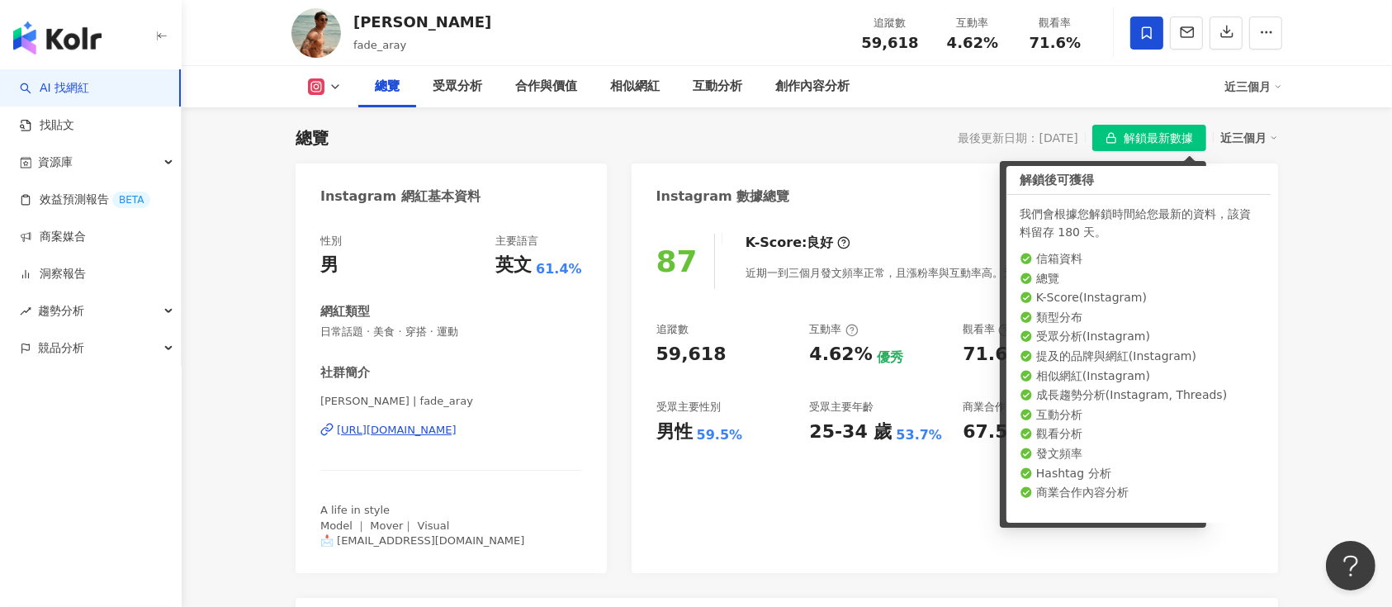
click at [1177, 144] on span "解鎖最新數據" at bounding box center [1158, 138] width 69 height 26
click at [1154, 37] on span at bounding box center [1146, 33] width 33 height 33
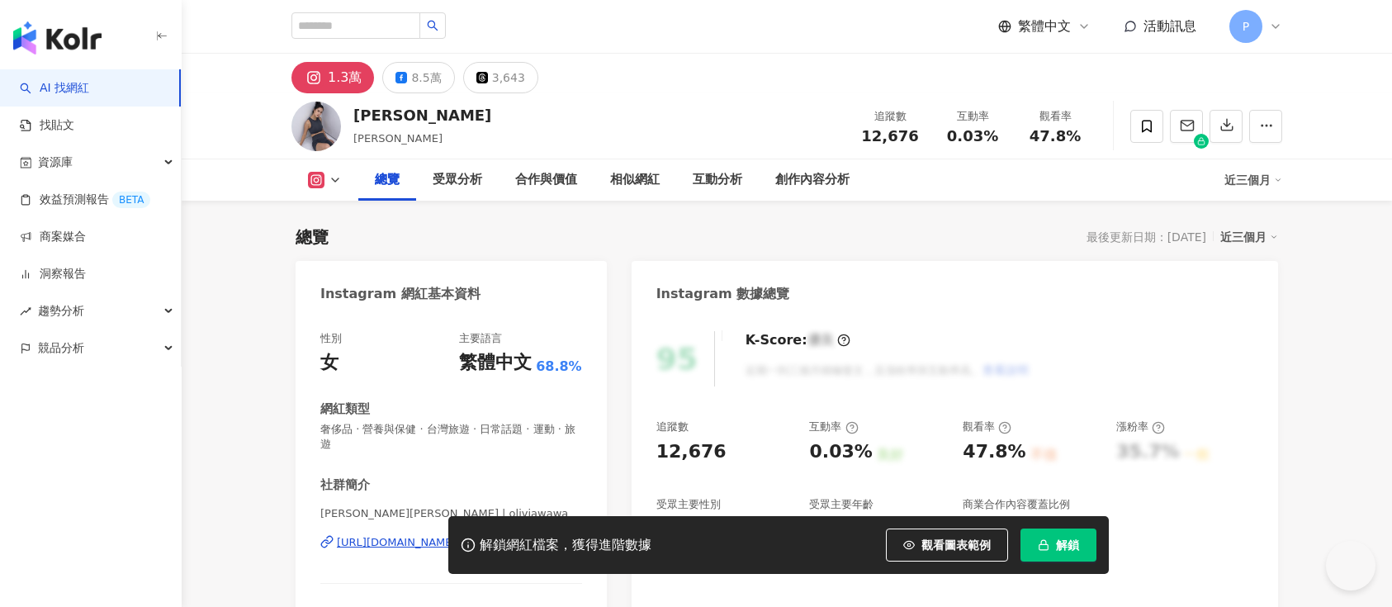
click at [1044, 538] on span "button" at bounding box center [1044, 544] width 12 height 13
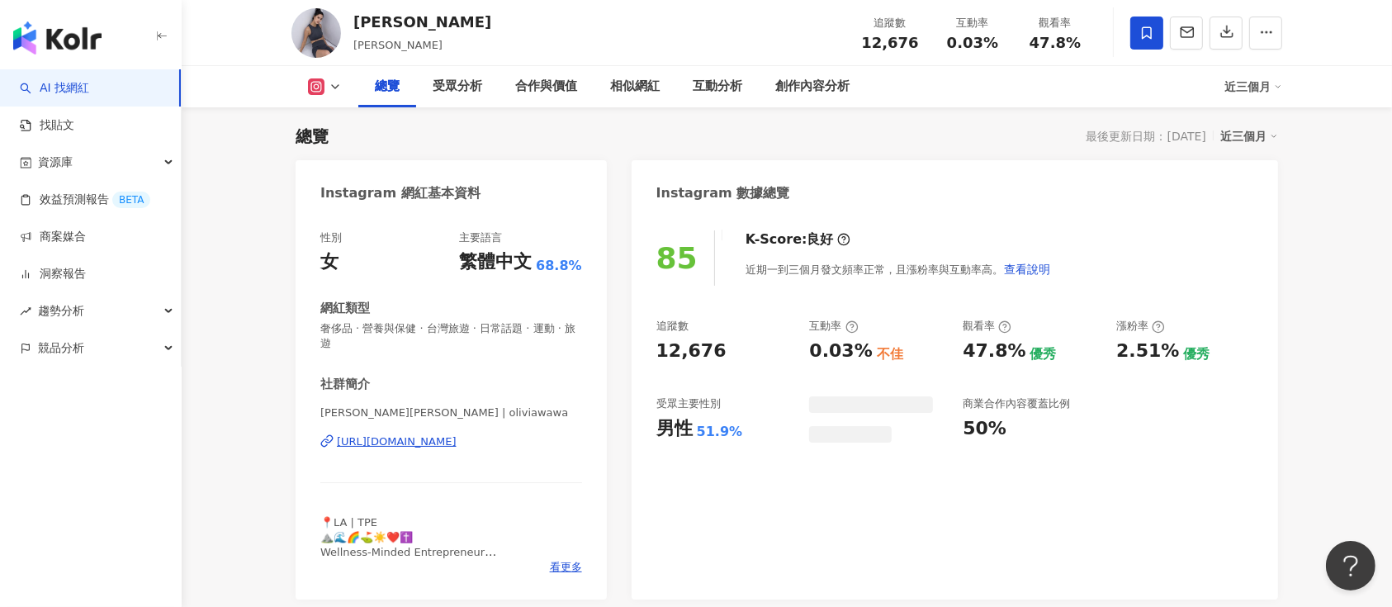
click at [1143, 32] on icon at bounding box center [1146, 33] width 15 height 15
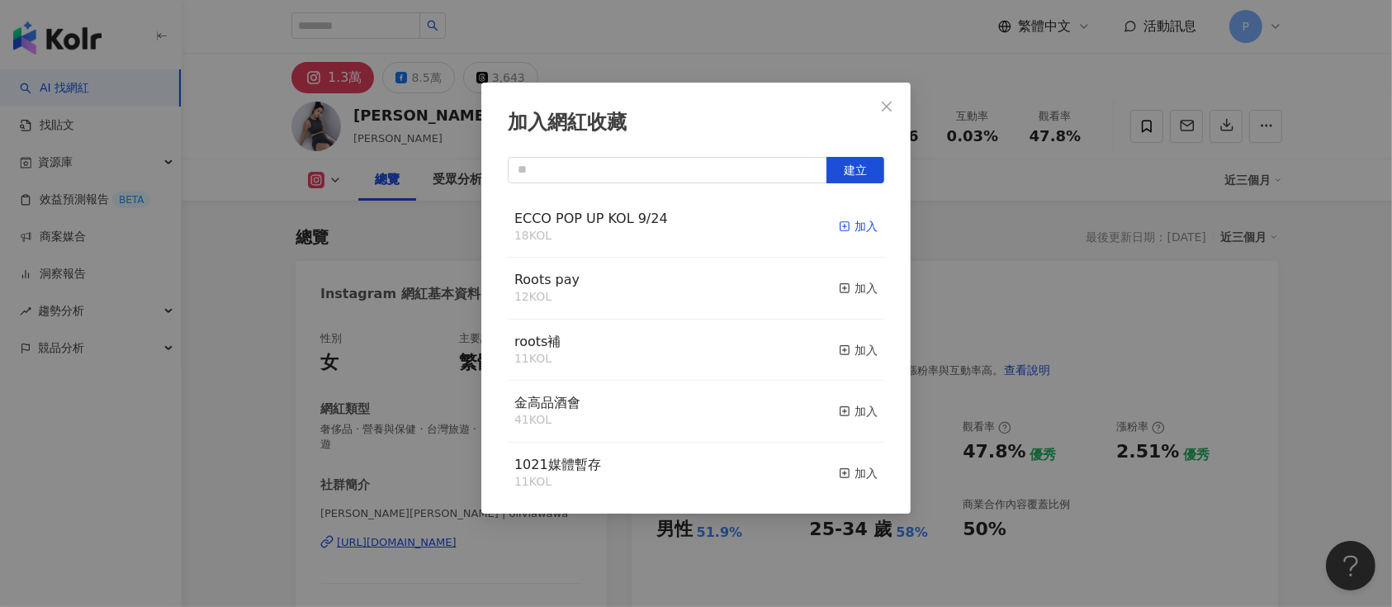
click at [839, 221] on div "加入" at bounding box center [858, 226] width 39 height 18
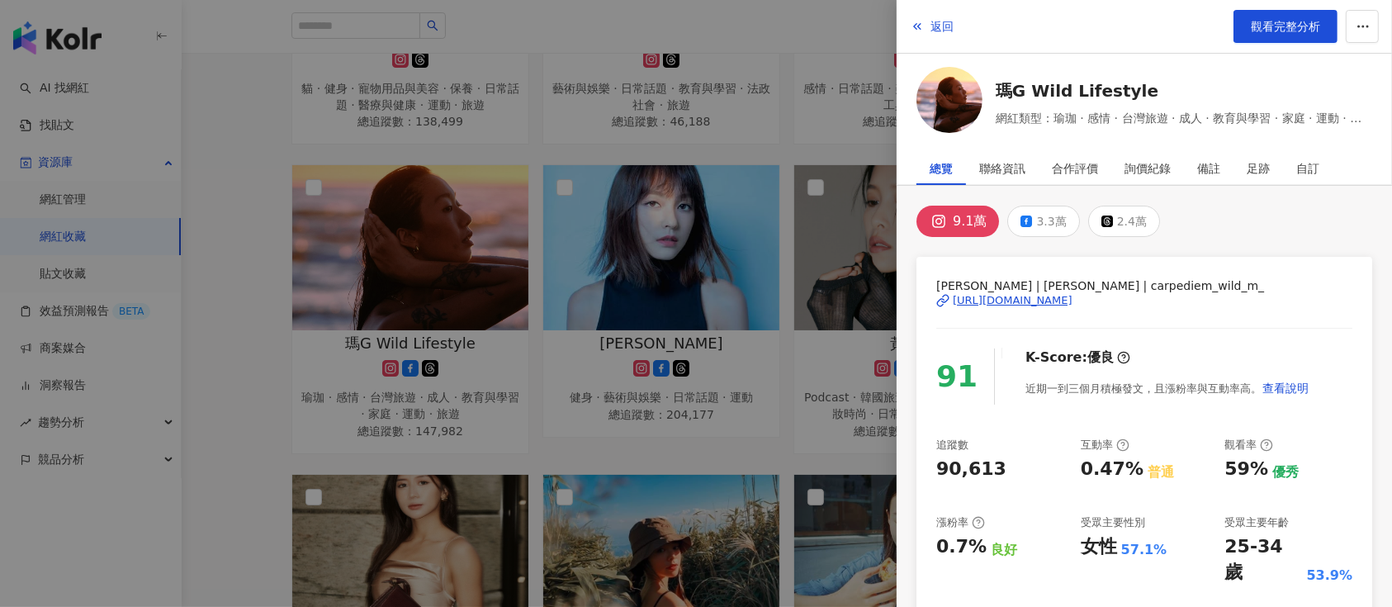
click at [255, 181] on div at bounding box center [696, 303] width 1392 height 607
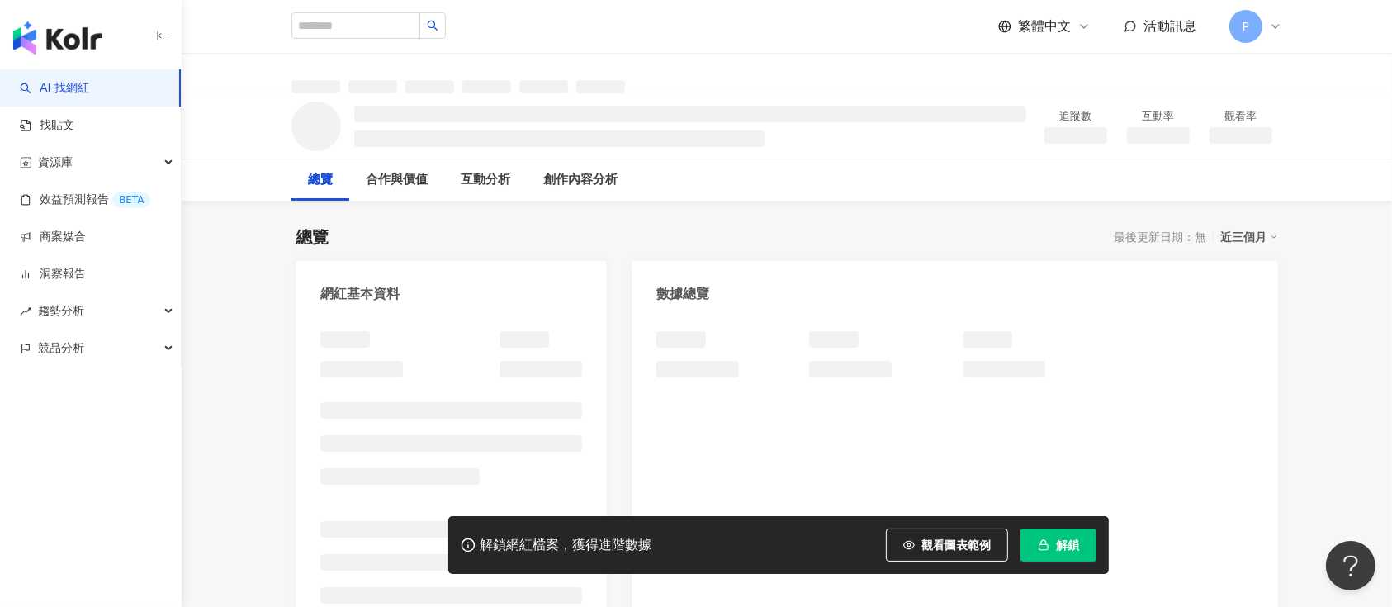
click at [1062, 542] on span "解鎖" at bounding box center [1067, 544] width 23 height 13
click at [1057, 542] on span "解鎖" at bounding box center [1067, 544] width 23 height 13
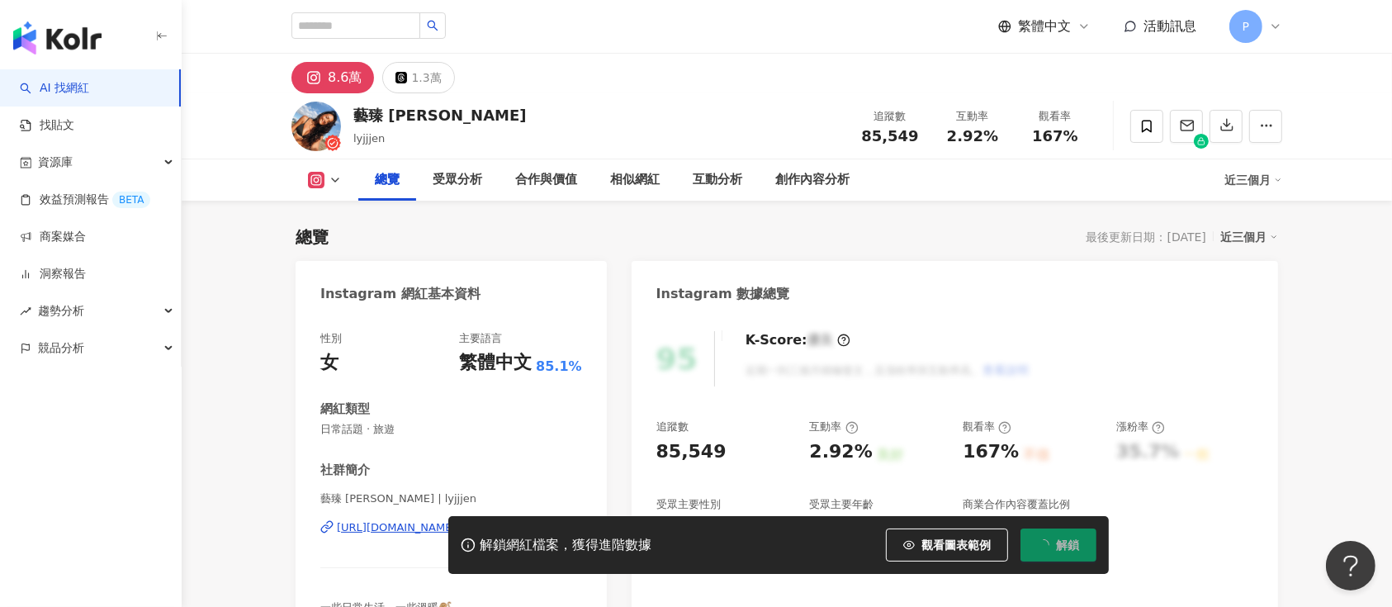
scroll to position [101, 0]
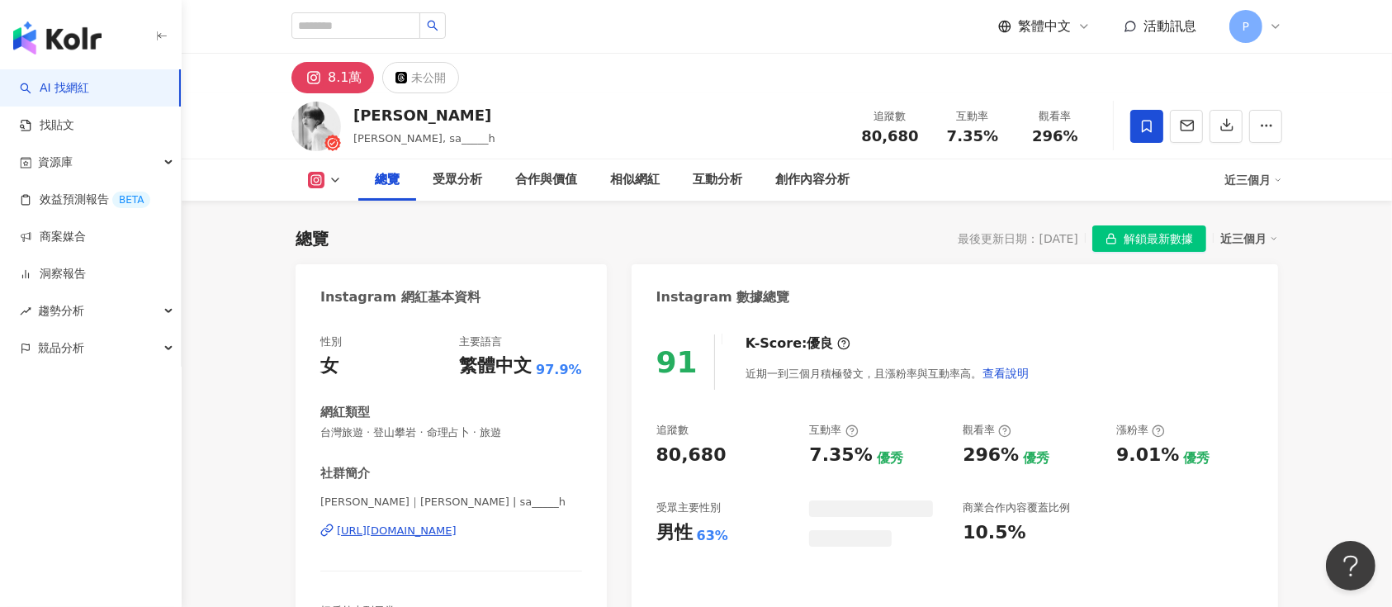
scroll to position [101, 0]
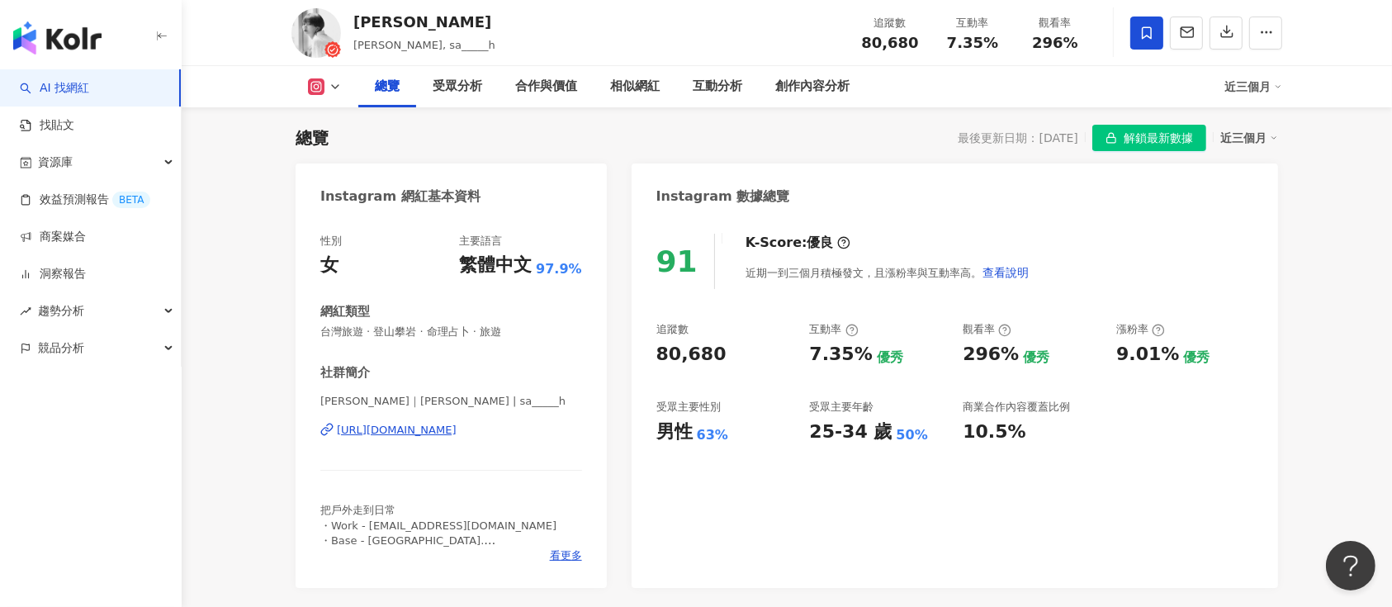
drag, startPoint x: 1154, startPoint y: 135, endPoint x: 1152, endPoint y: 122, distance: 12.6
click at [1153, 135] on span "解鎖最新數據" at bounding box center [1158, 138] width 69 height 26
click at [1134, 29] on span at bounding box center [1146, 33] width 33 height 33
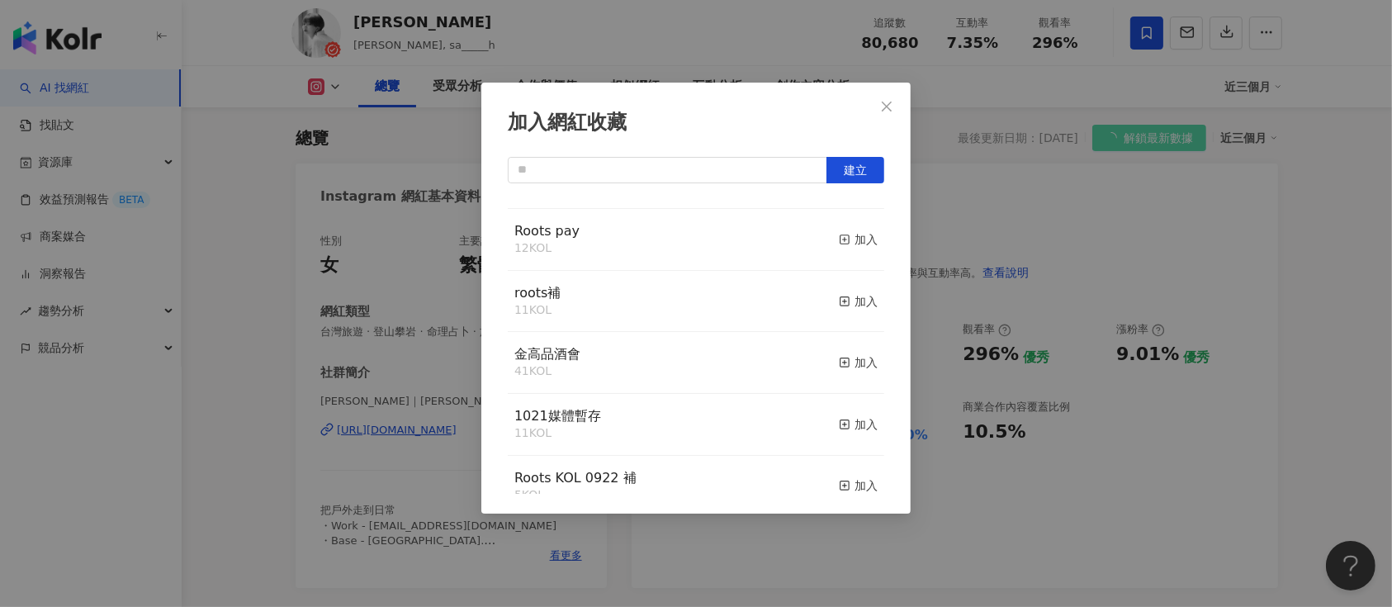
scroll to position [0, 0]
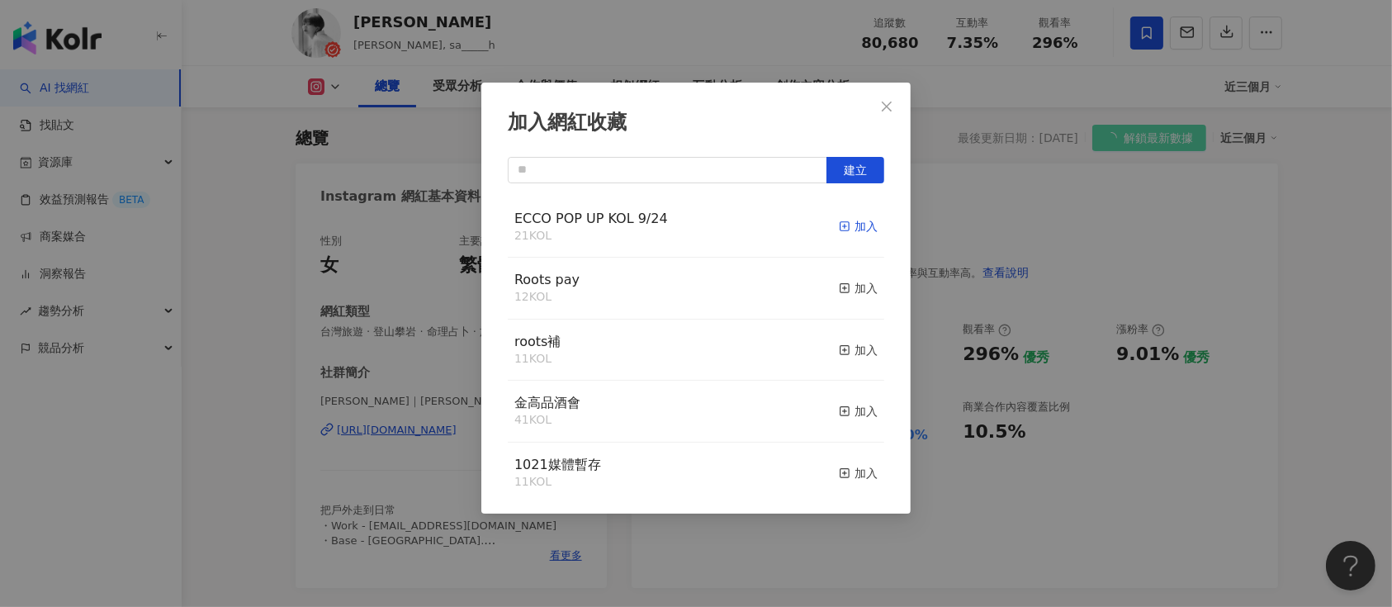
click at [839, 225] on div "加入" at bounding box center [858, 226] width 39 height 18
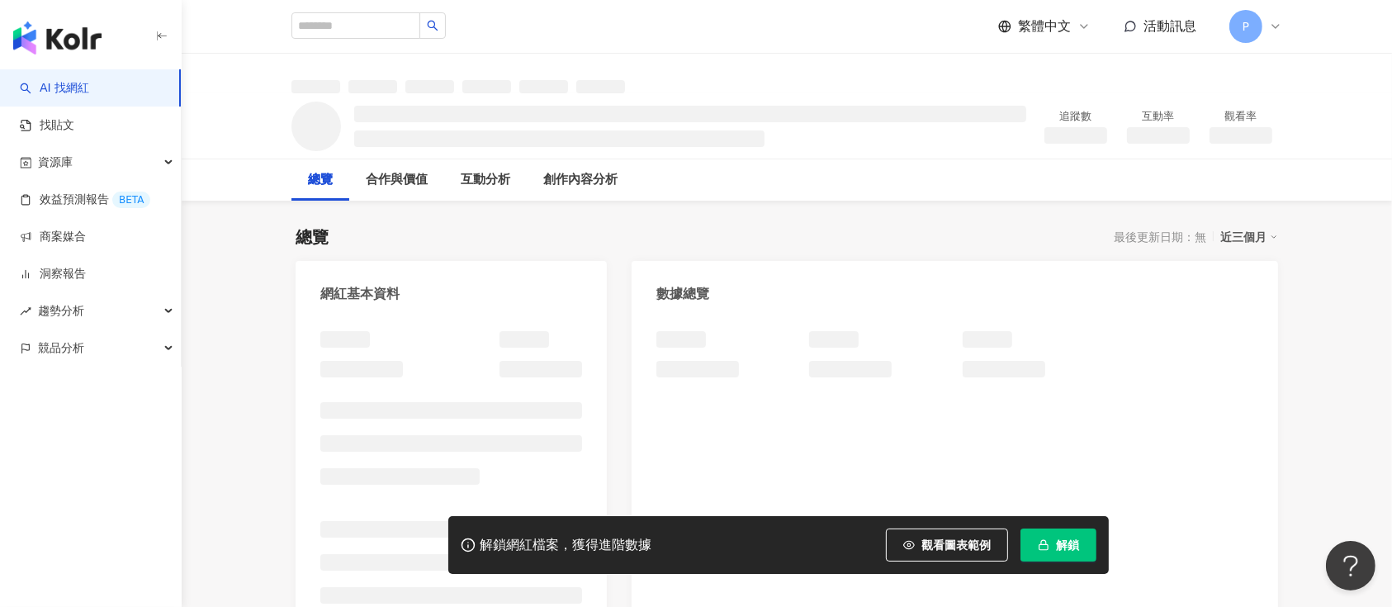
click at [1049, 549] on icon "button" at bounding box center [1044, 545] width 12 height 12
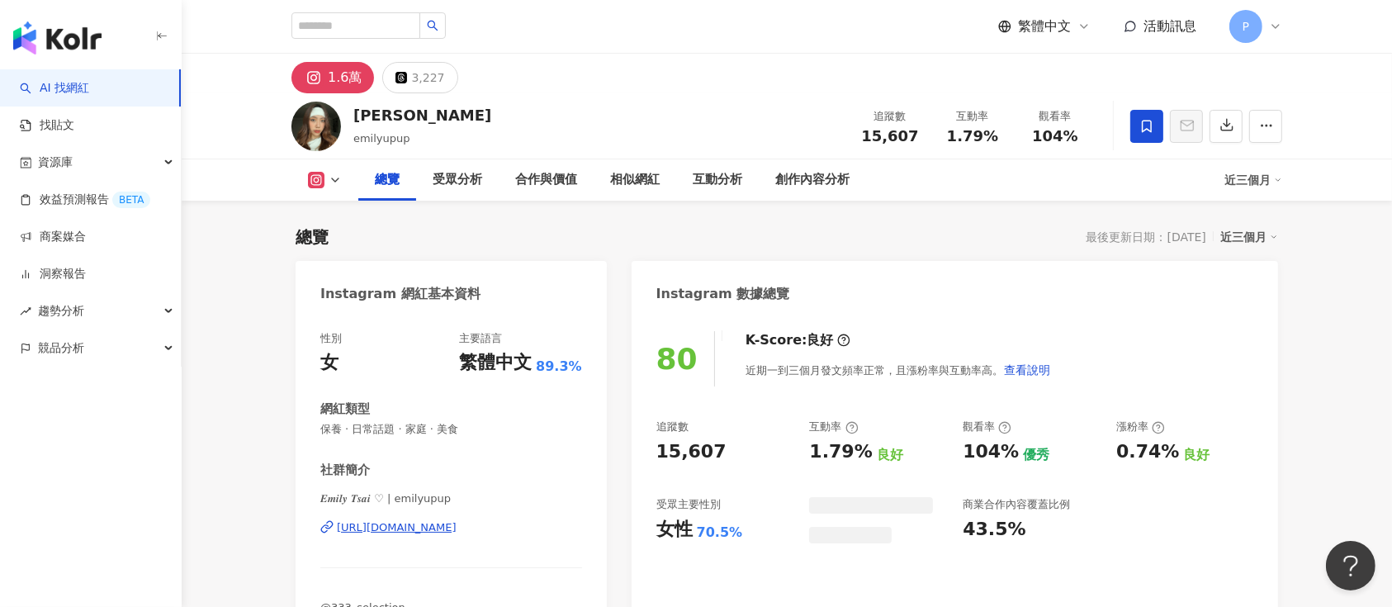
scroll to position [101, 0]
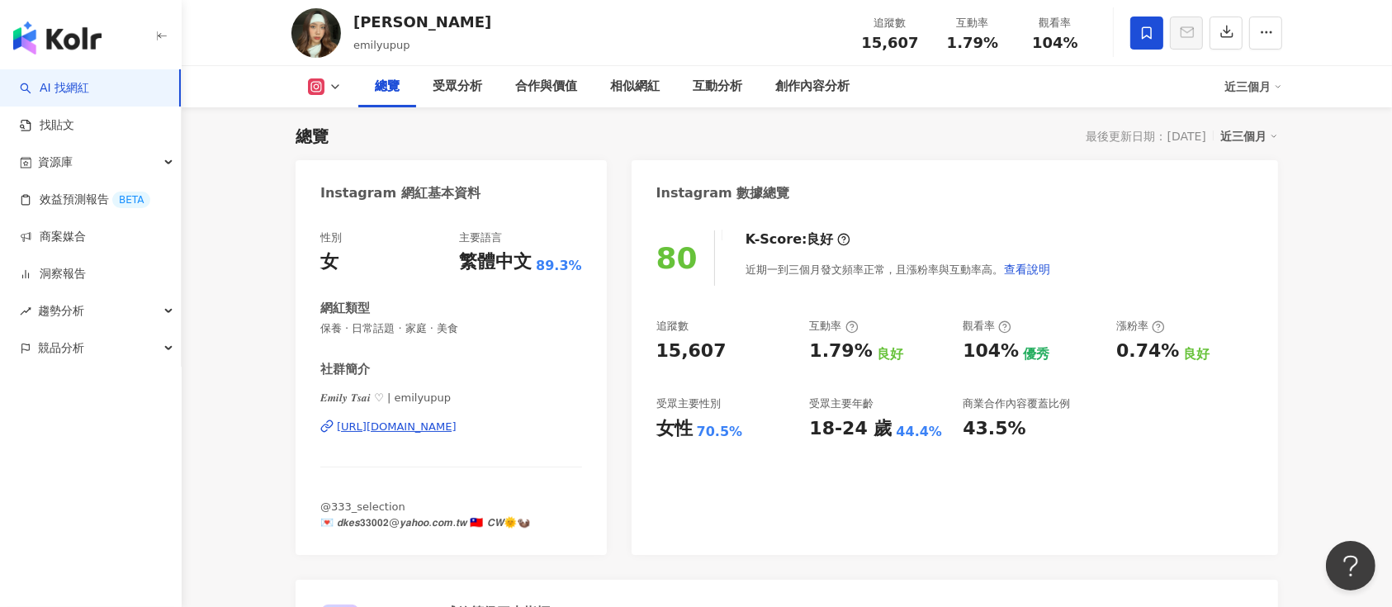
click at [1137, 34] on span at bounding box center [1146, 33] width 33 height 33
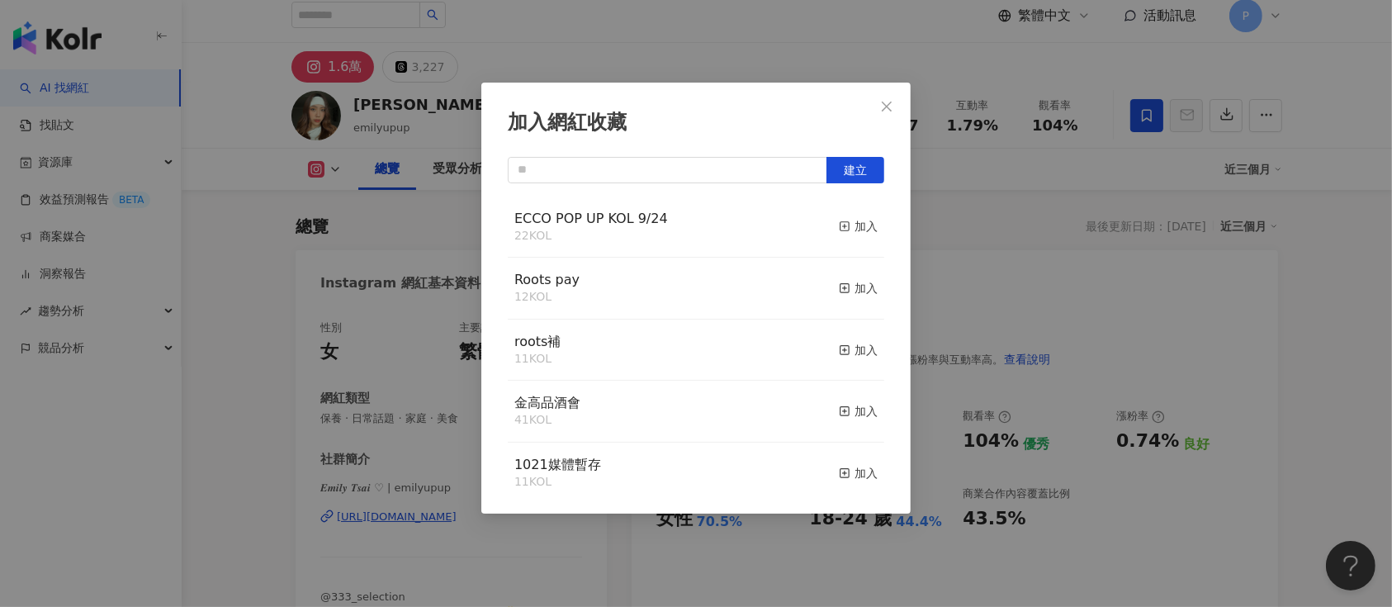
scroll to position [0, 0]
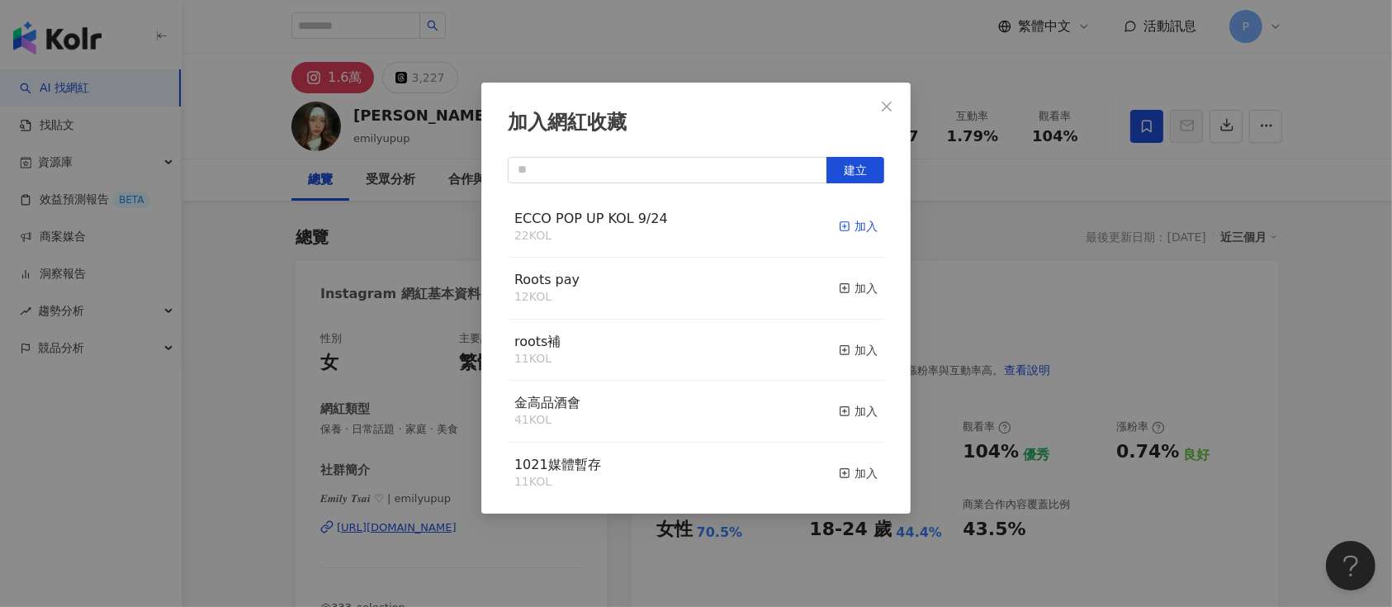
click at [839, 230] on div "加入" at bounding box center [858, 226] width 39 height 18
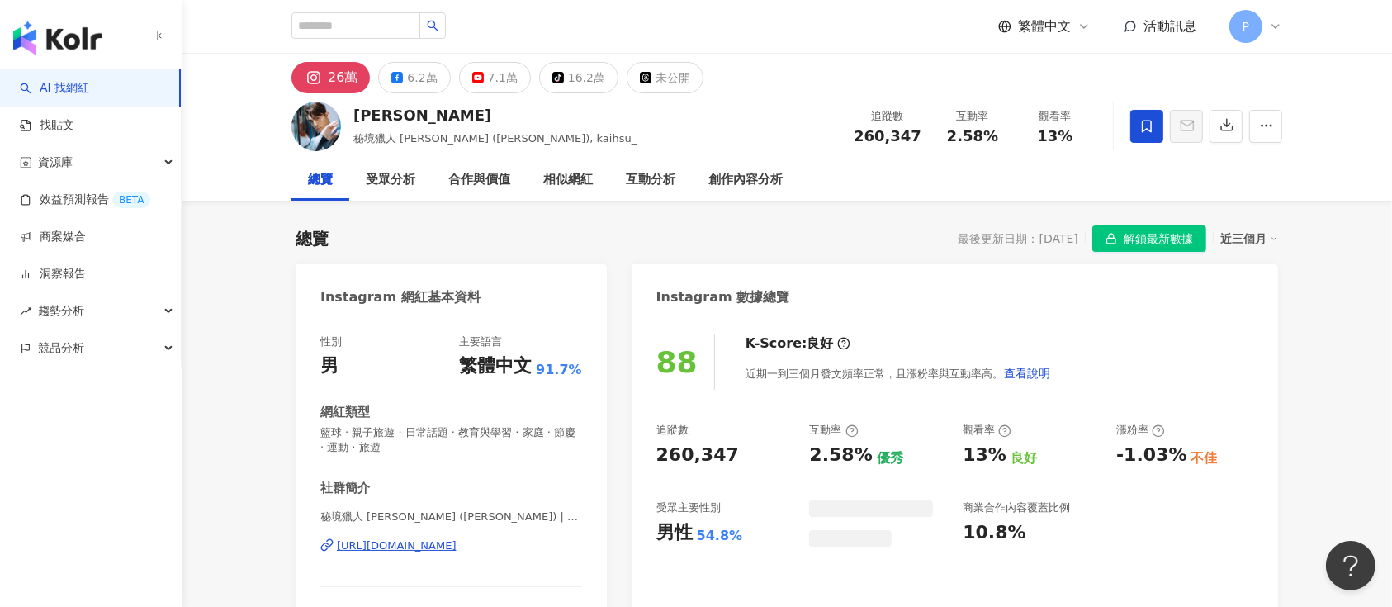
scroll to position [101, 0]
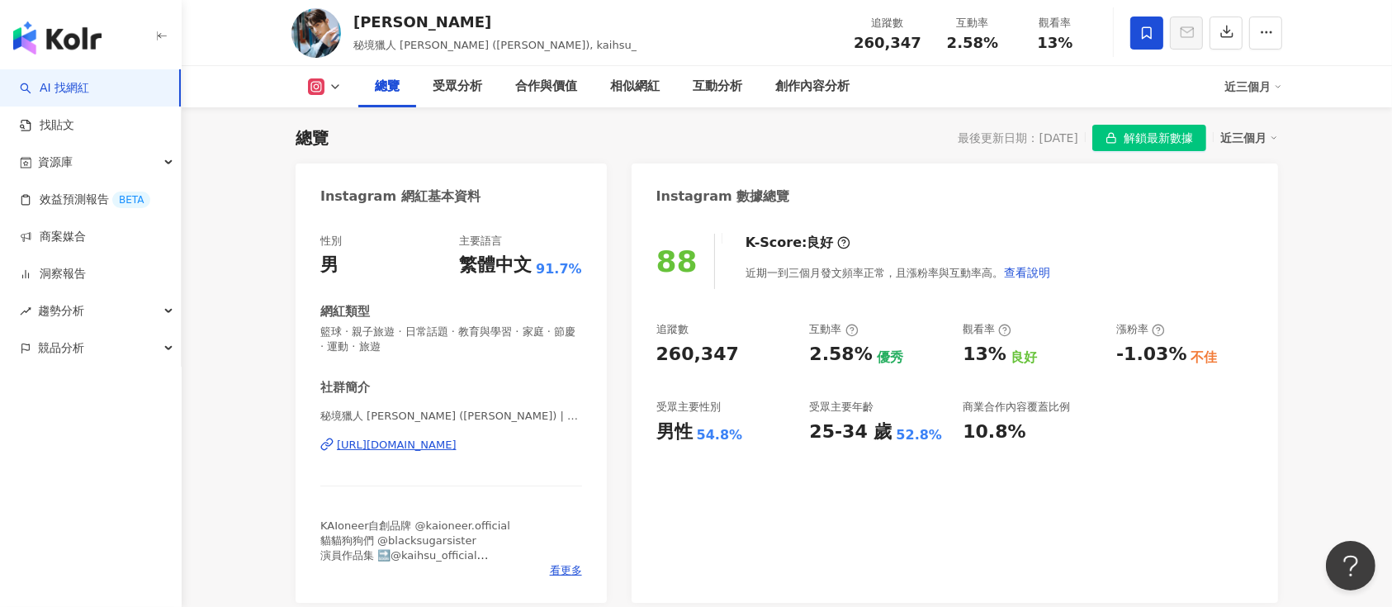
click at [1176, 133] on span "解鎖最新數據" at bounding box center [1158, 138] width 69 height 26
click at [1140, 30] on icon at bounding box center [1146, 33] width 15 height 15
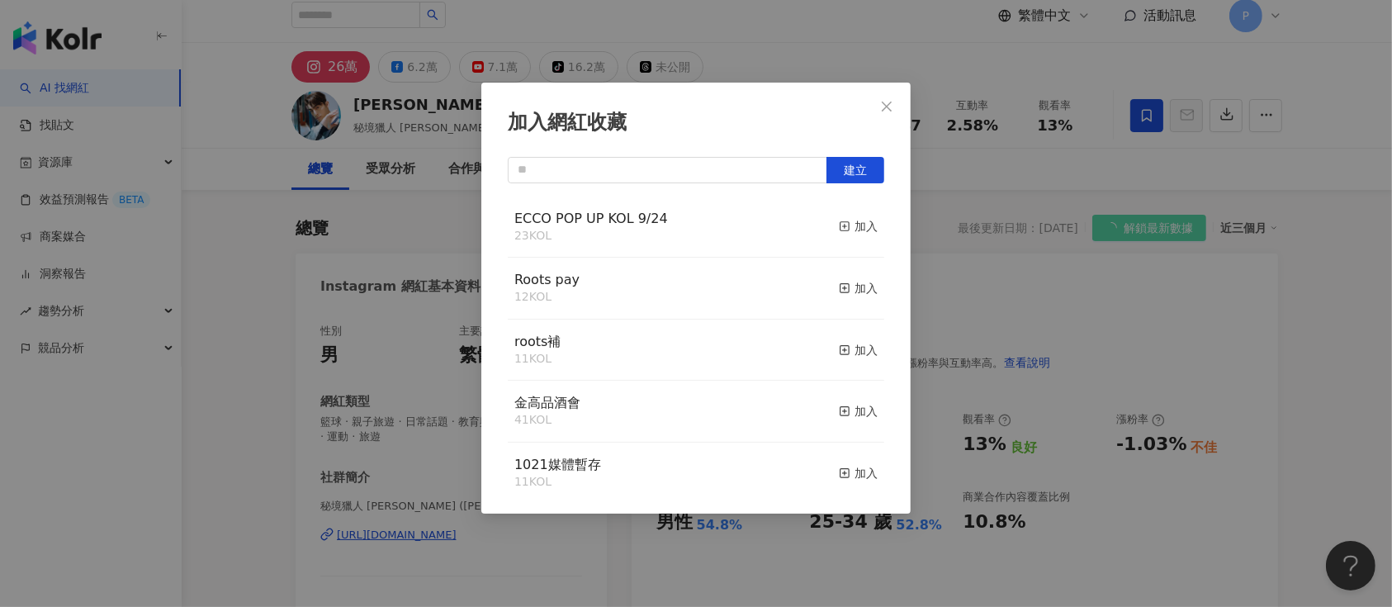
scroll to position [0, 0]
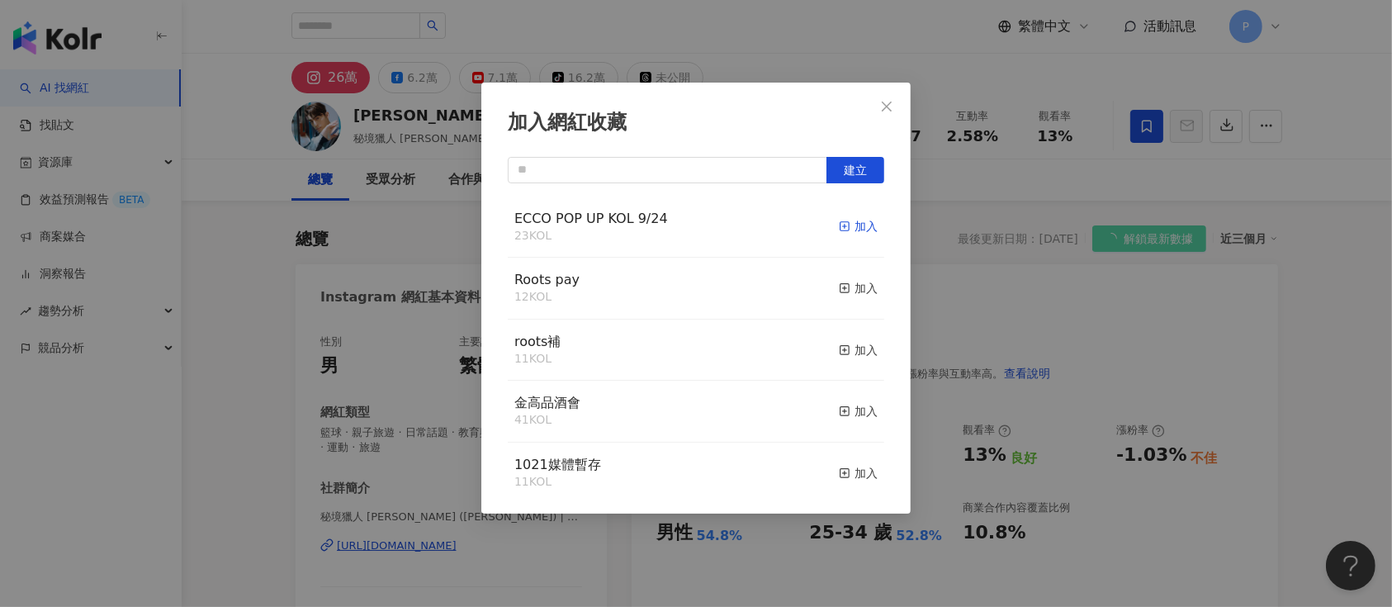
click at [855, 222] on div "加入" at bounding box center [858, 226] width 39 height 18
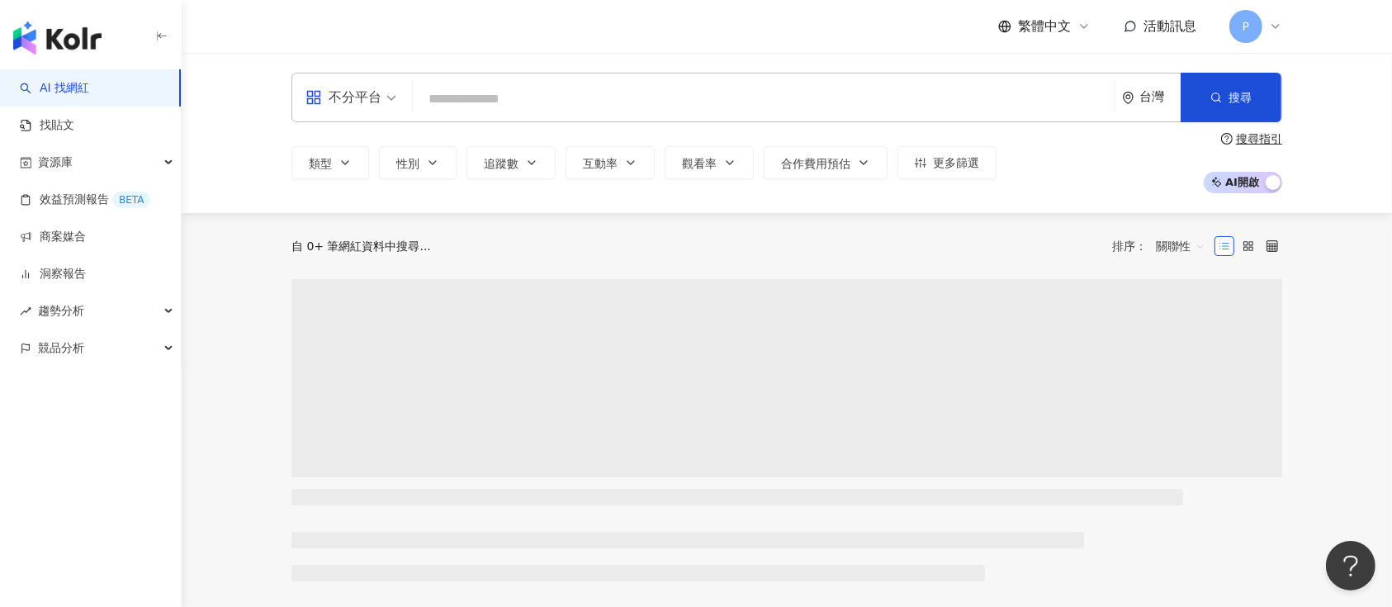
click at [498, 101] on input "search" at bounding box center [763, 98] width 689 height 31
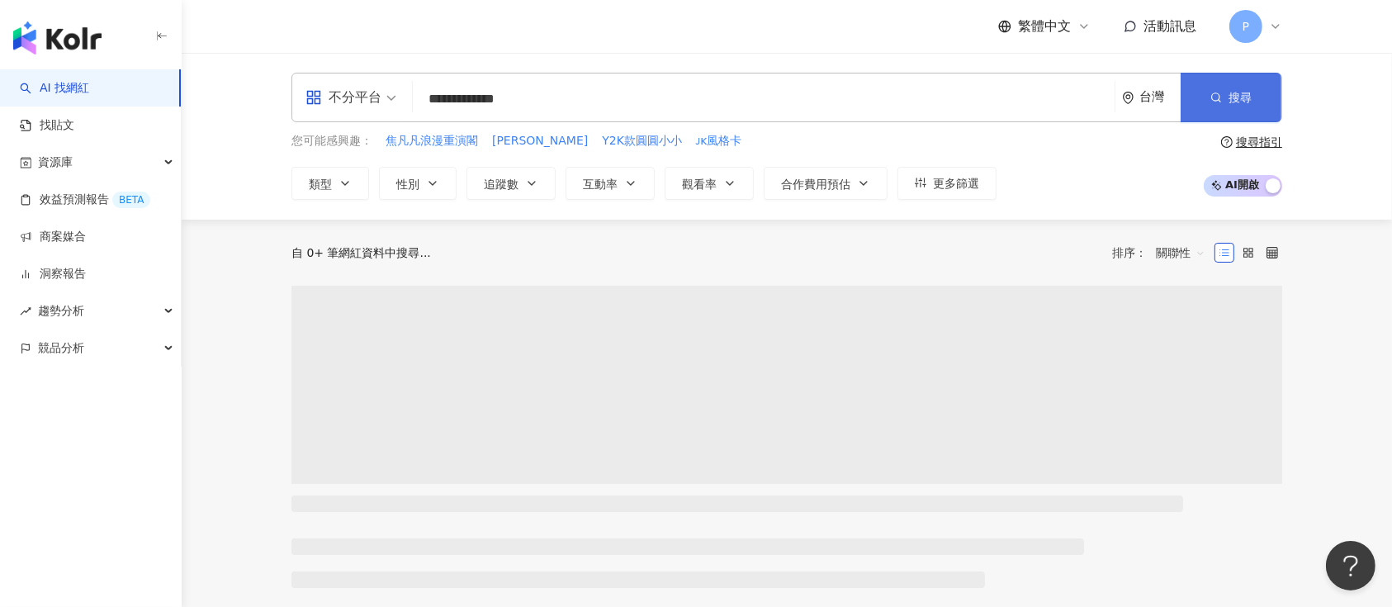
type input "**********"
click at [1256, 108] on button "搜尋" at bounding box center [1231, 98] width 101 height 50
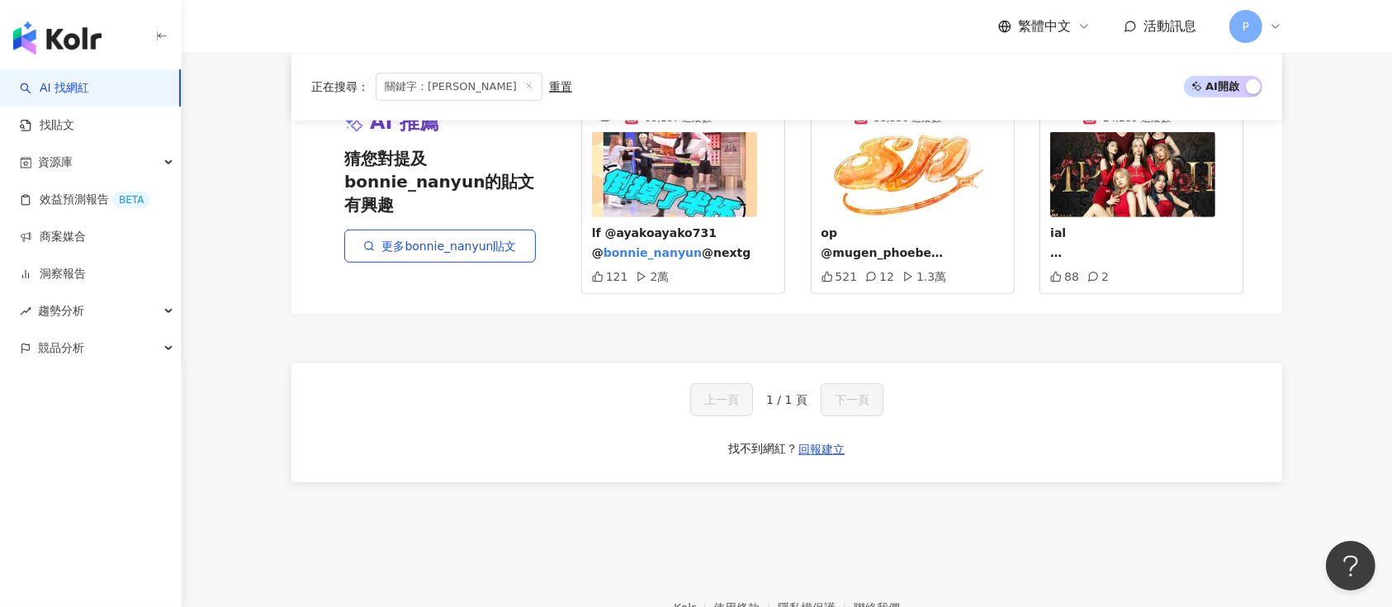
scroll to position [925, 0]
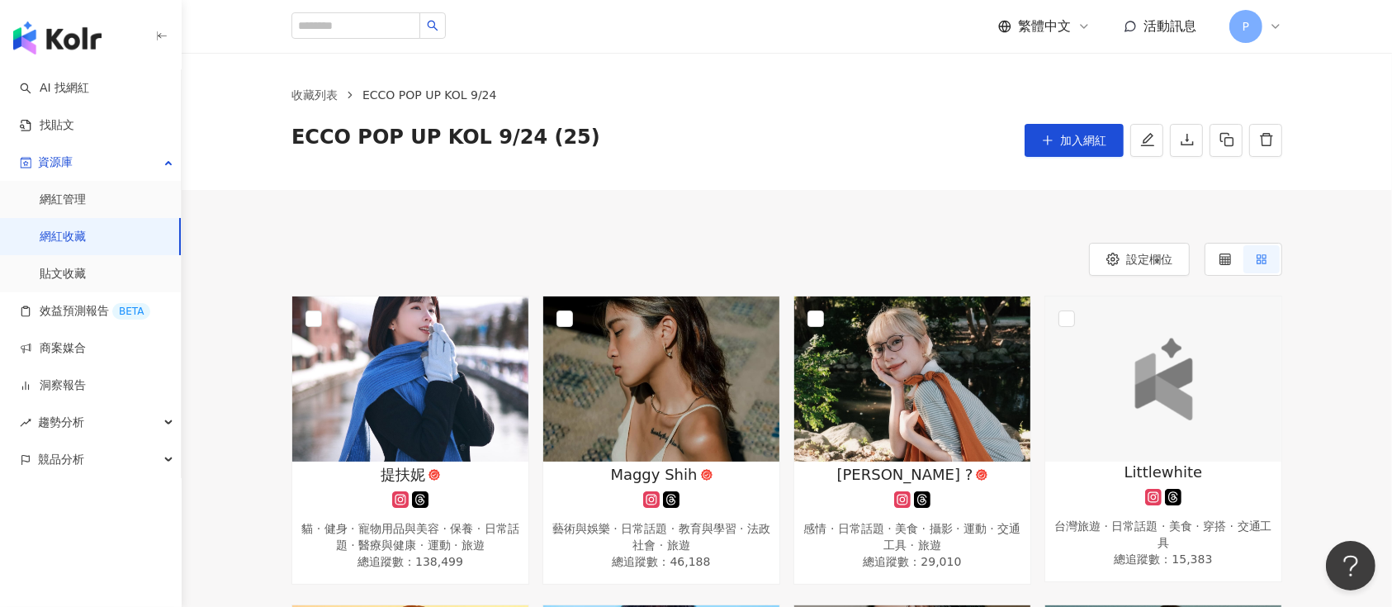
click at [1181, 145] on icon "download" at bounding box center [1187, 140] width 12 height 12
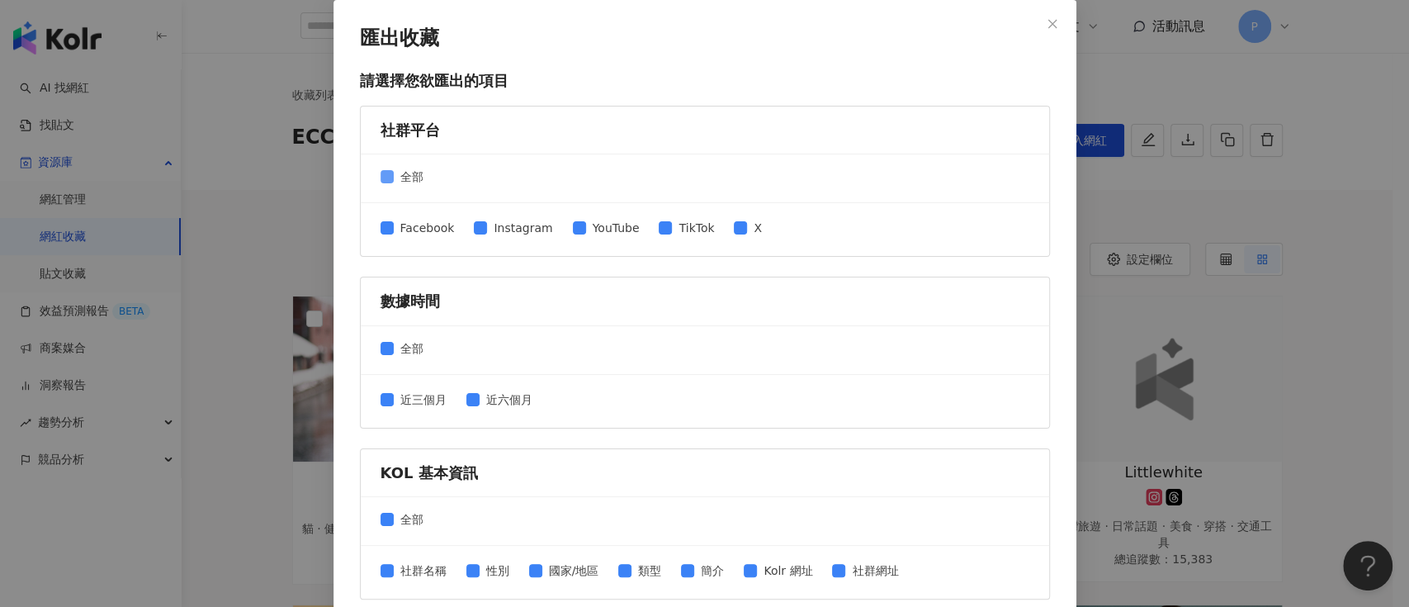
click at [407, 172] on span "全部" at bounding box center [412, 177] width 36 height 18
click at [523, 227] on span "Instagram" at bounding box center [523, 228] width 72 height 18
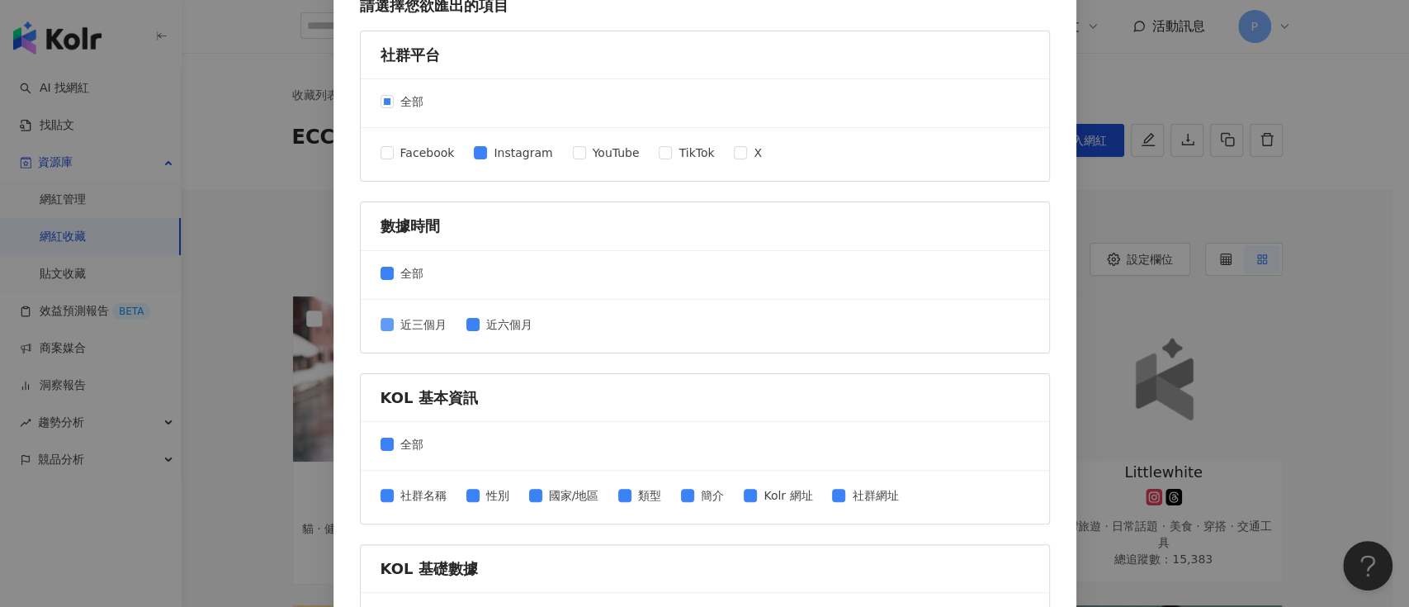
scroll to position [110, 0]
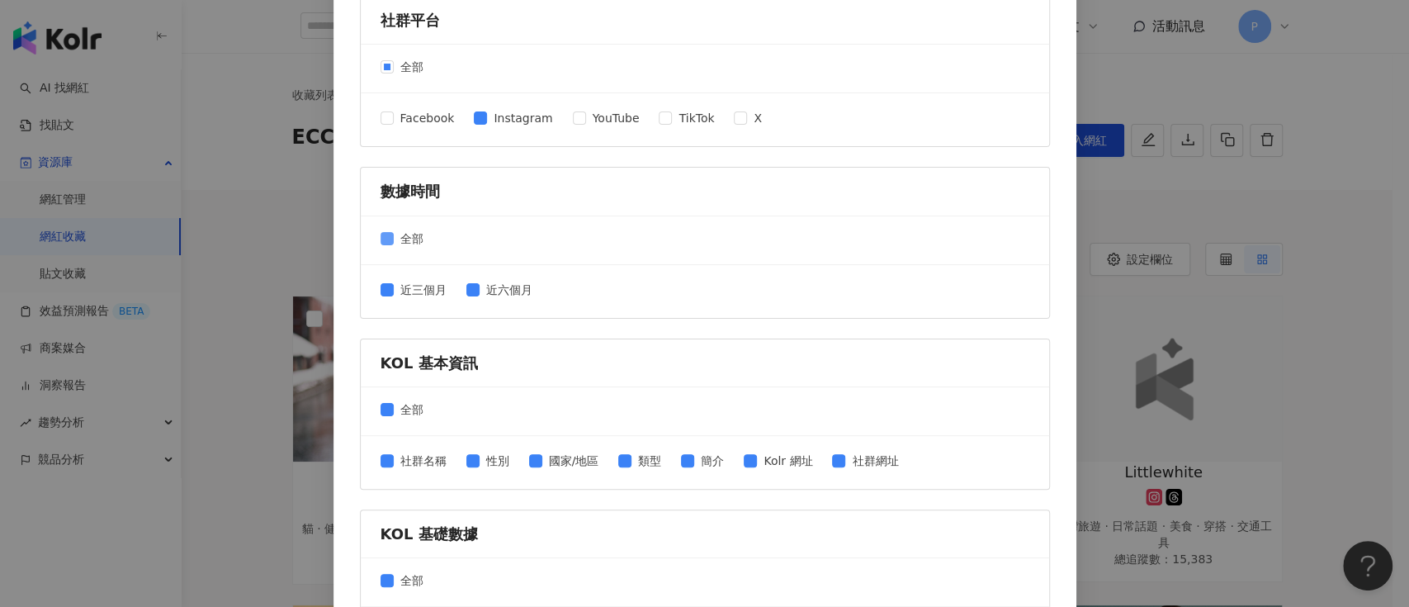
click at [394, 243] on span "全部" at bounding box center [412, 239] width 36 height 18
click at [398, 286] on span "近三個月" at bounding box center [423, 290] width 59 height 18
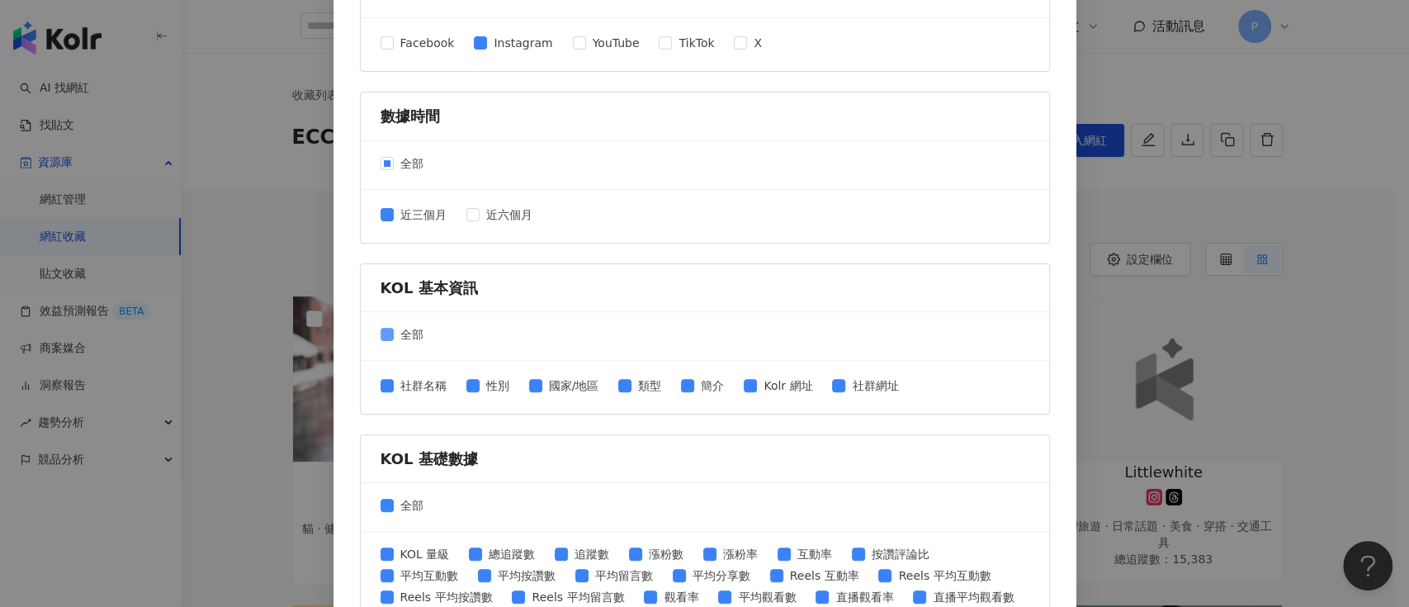
scroll to position [220, 0]
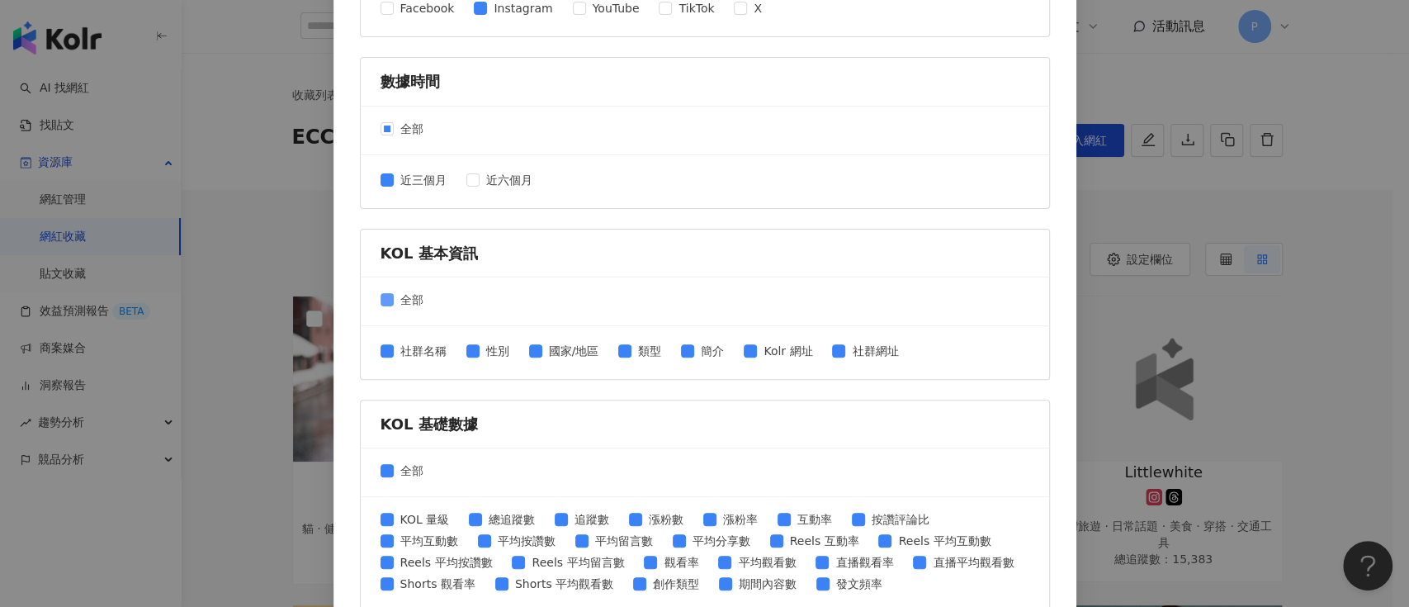
click at [398, 293] on span "全部" at bounding box center [412, 300] width 36 height 18
click at [878, 345] on span "社群網址" at bounding box center [874, 351] width 59 height 18
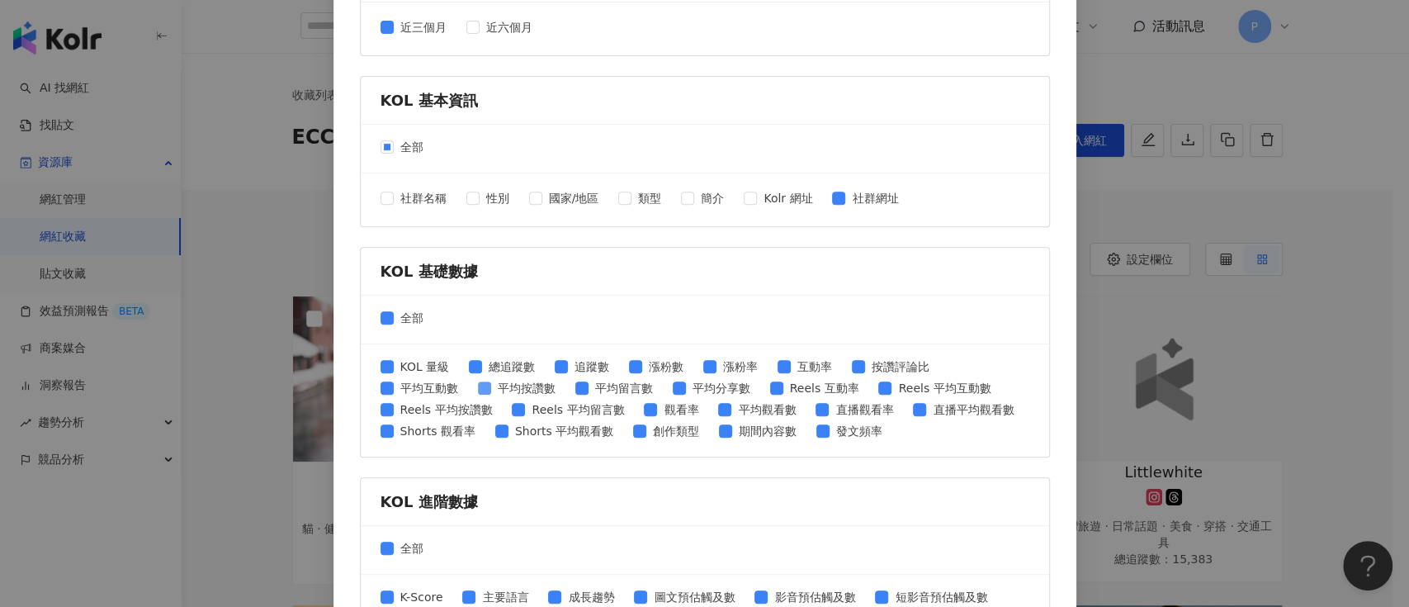
scroll to position [440, 0]
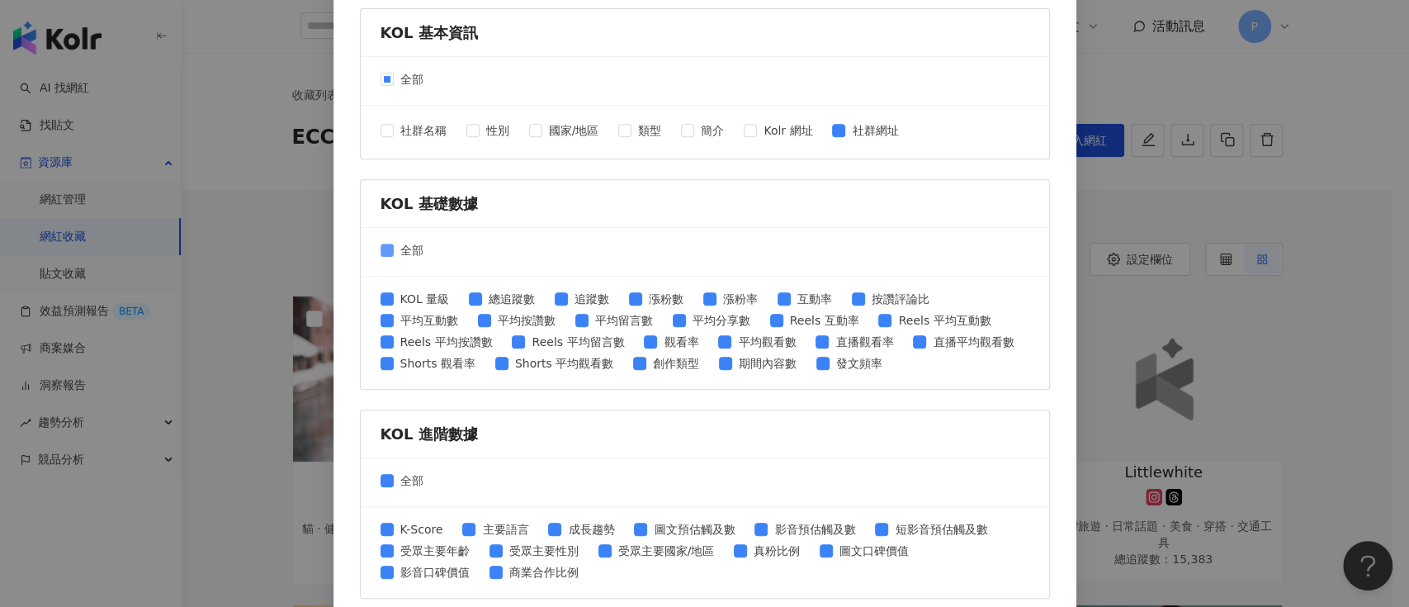
click at [400, 246] on span "全部" at bounding box center [412, 250] width 36 height 18
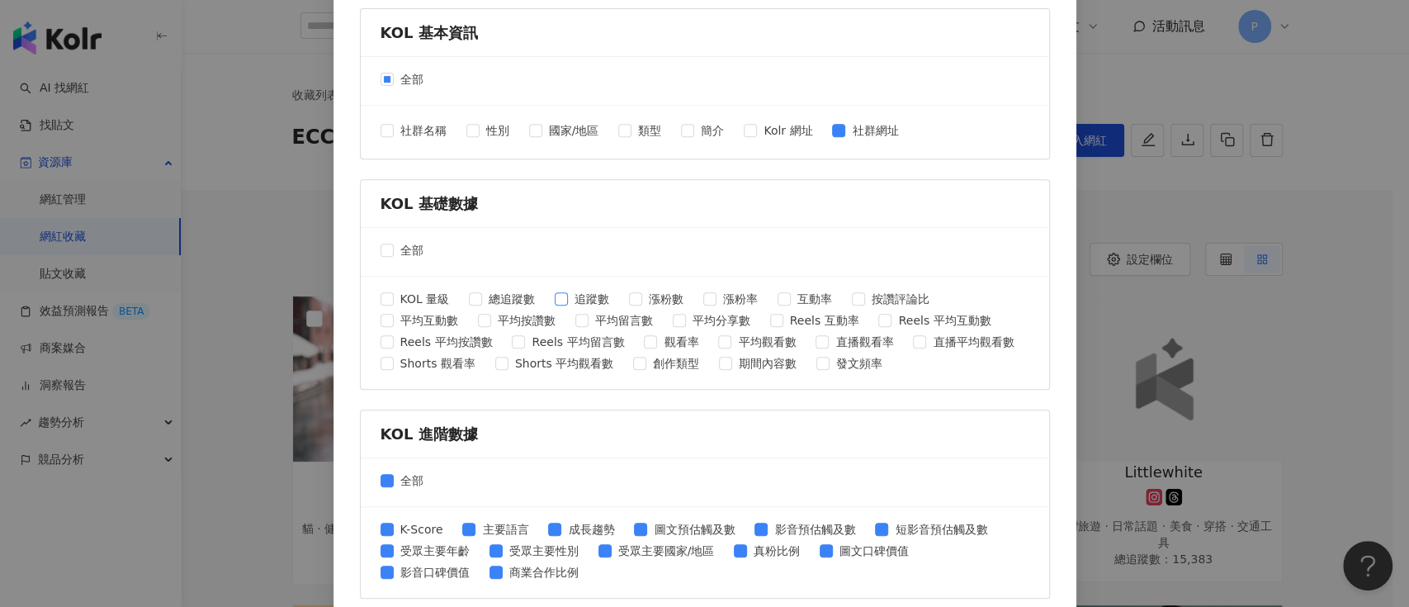
click at [588, 291] on span "追蹤數" at bounding box center [592, 299] width 48 height 18
click at [791, 296] on span "互動率" at bounding box center [815, 299] width 48 height 18
click at [445, 318] on span "平均互動數" at bounding box center [429, 320] width 71 height 18
click at [509, 319] on span "平均按讚數" at bounding box center [526, 320] width 71 height 18
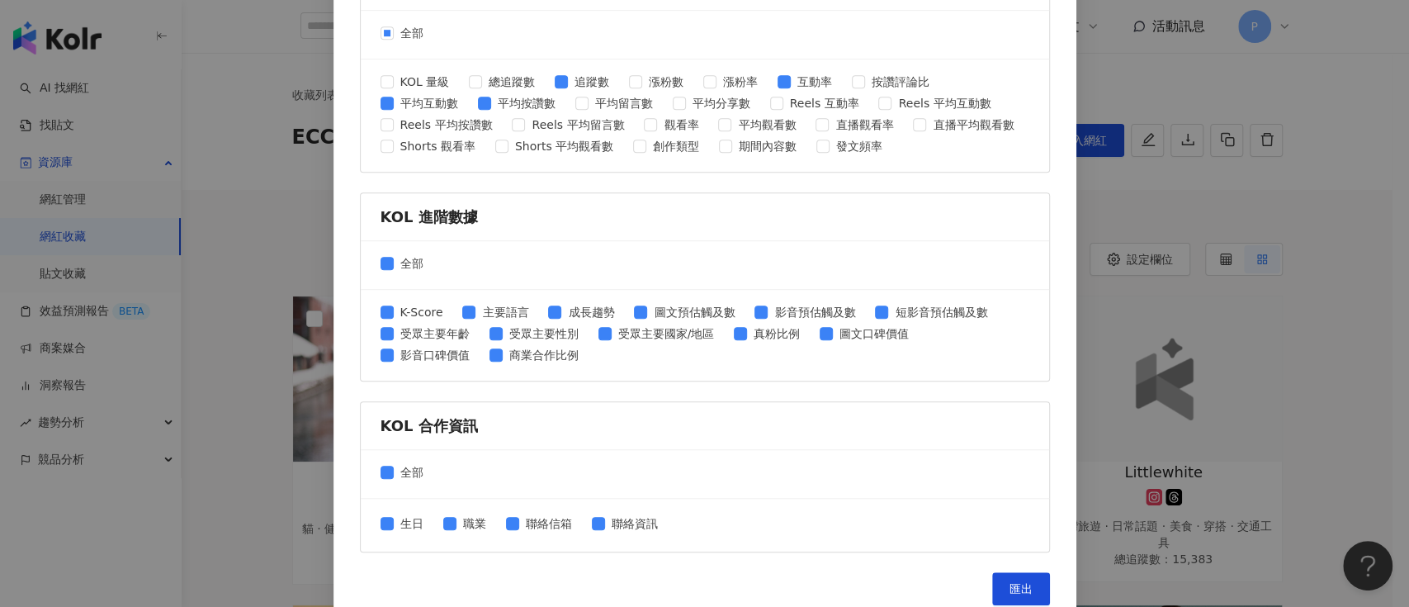
scroll to position [674, 0]
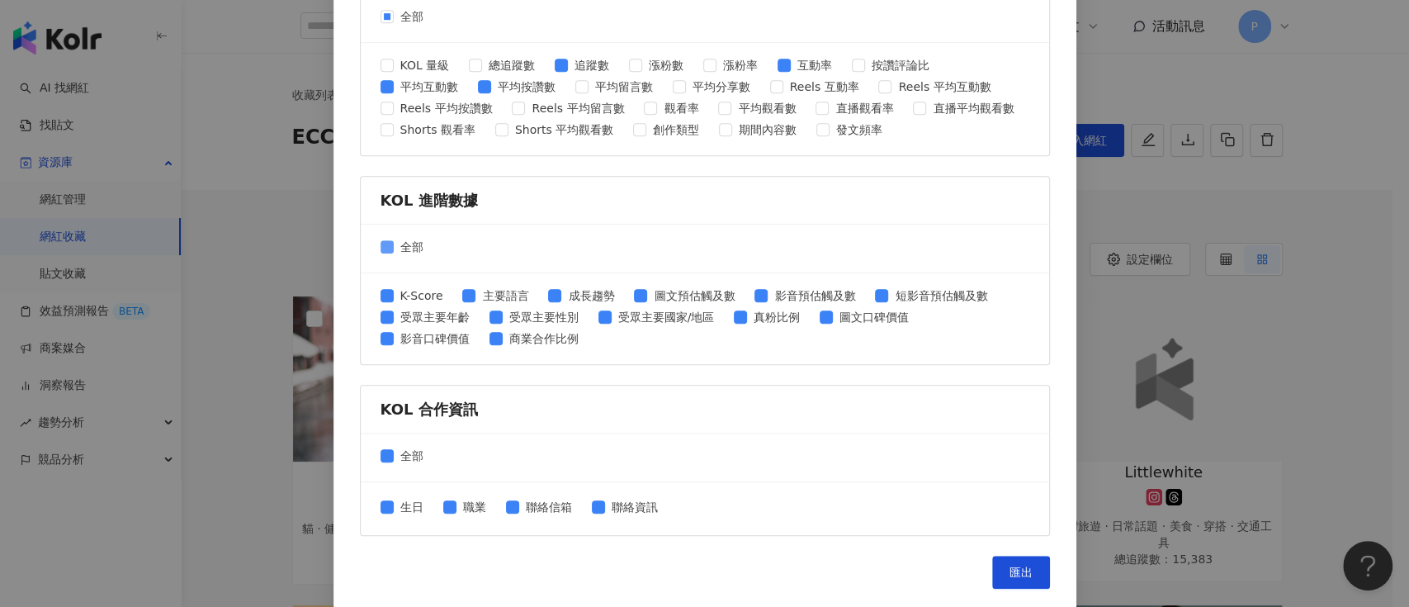
click at [404, 239] on span "全部" at bounding box center [412, 247] width 36 height 18
click at [400, 462] on span "全部" at bounding box center [412, 456] width 36 height 18
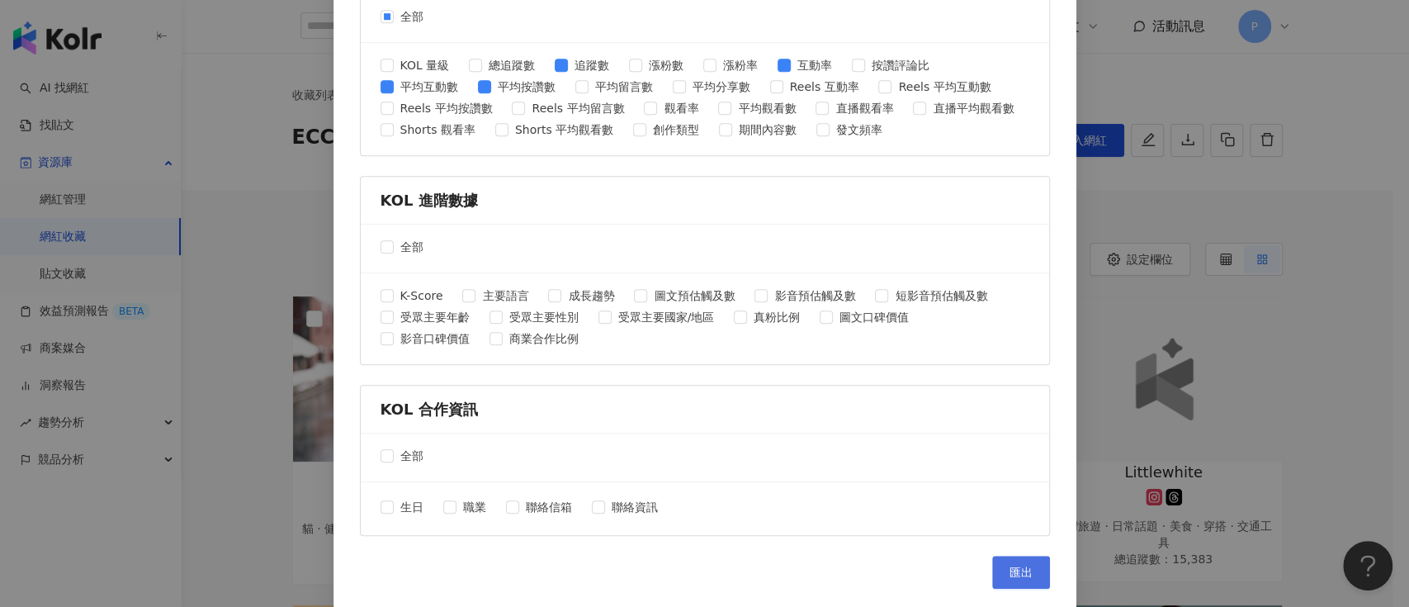
click at [993, 562] on button "匯出" at bounding box center [1021, 572] width 58 height 33
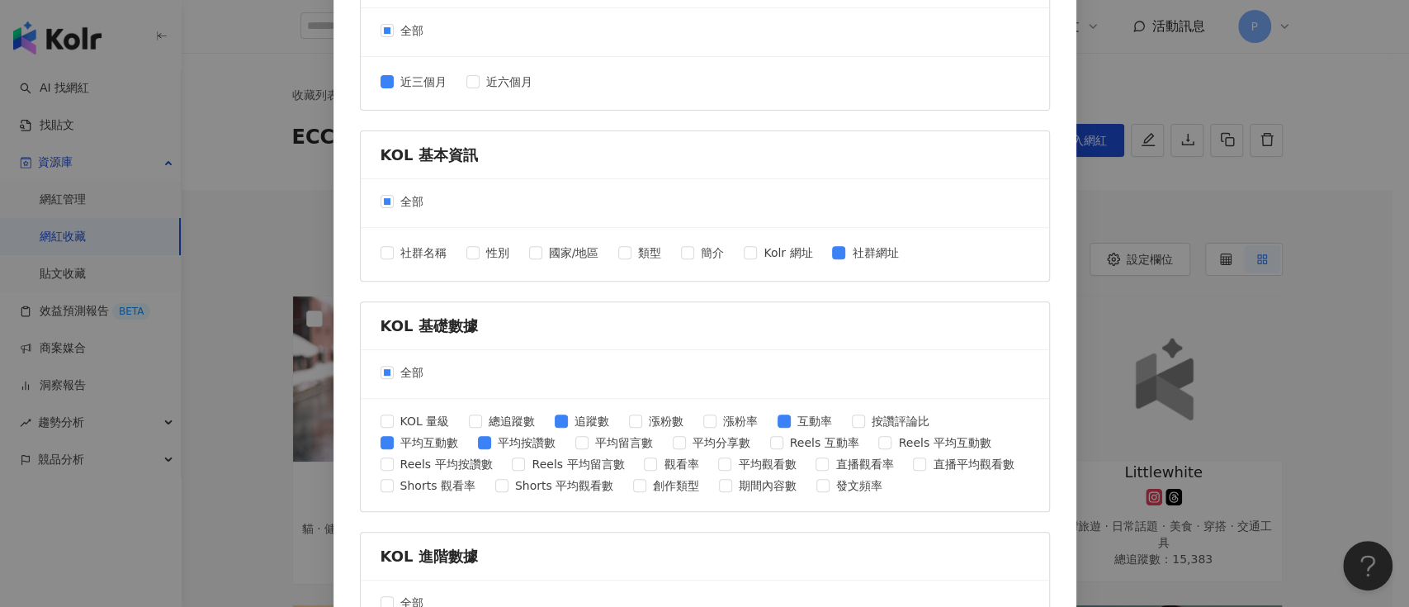
scroll to position [123, 0]
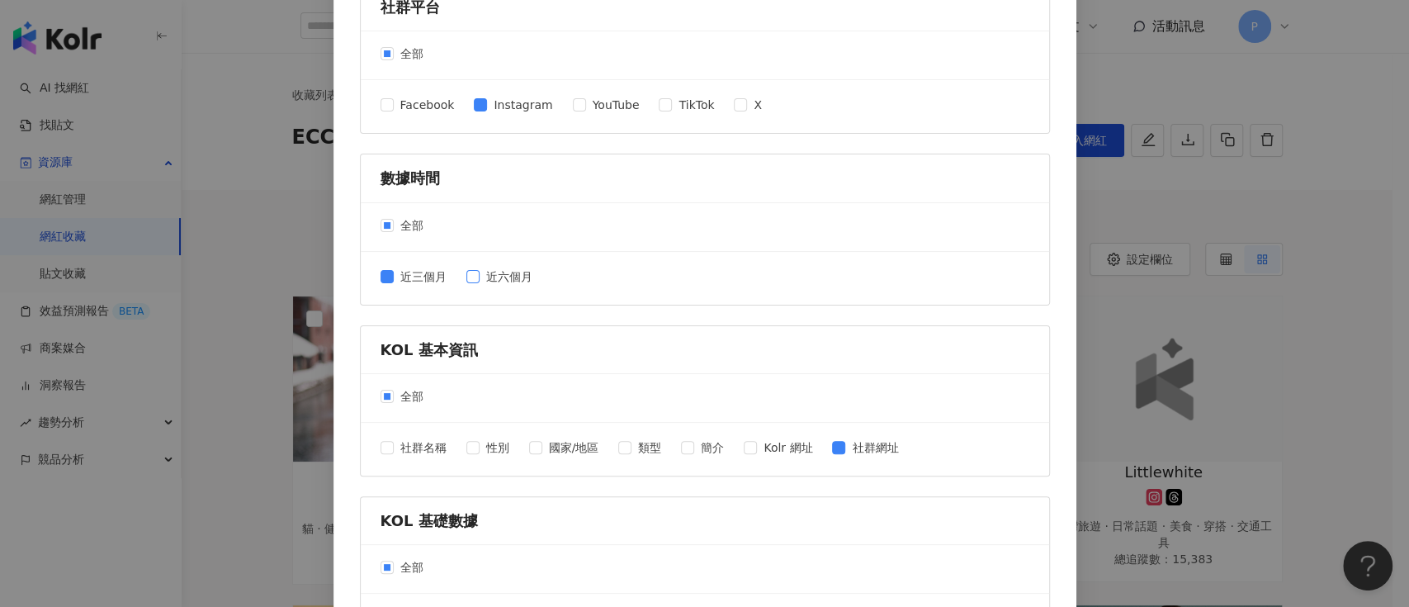
click at [480, 274] on span "近六個月" at bounding box center [509, 276] width 59 height 18
click at [395, 272] on span "近三個月" at bounding box center [423, 276] width 59 height 18
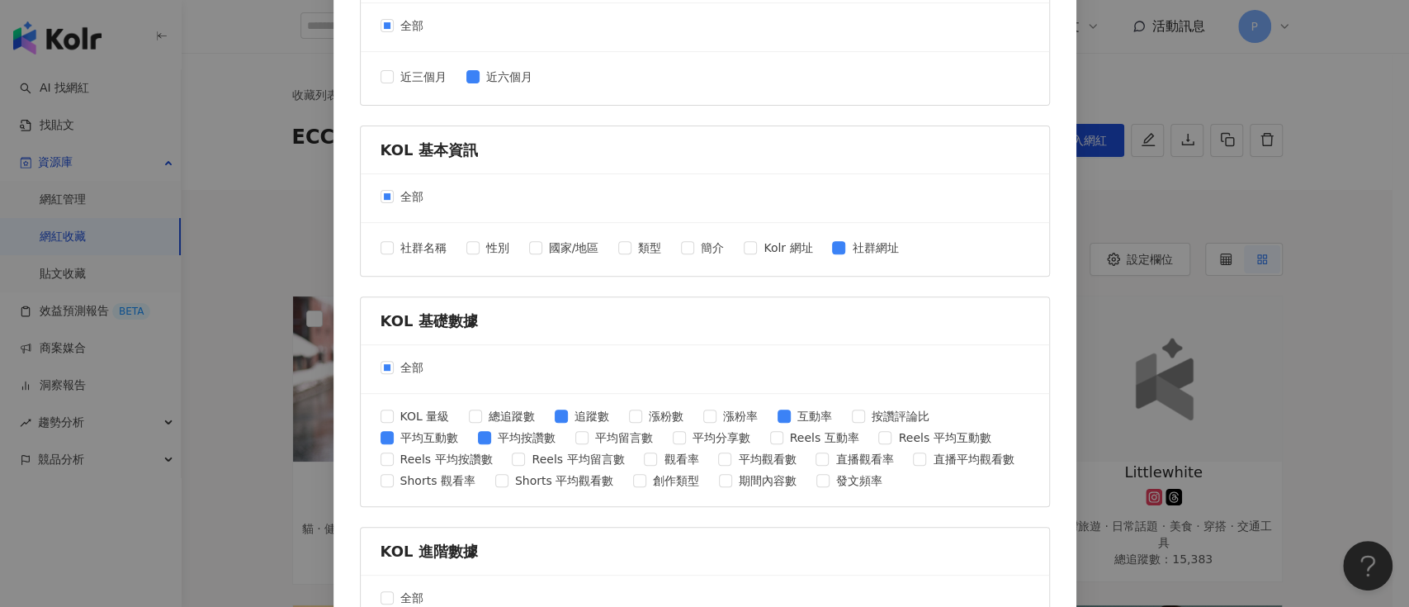
scroll to position [343, 0]
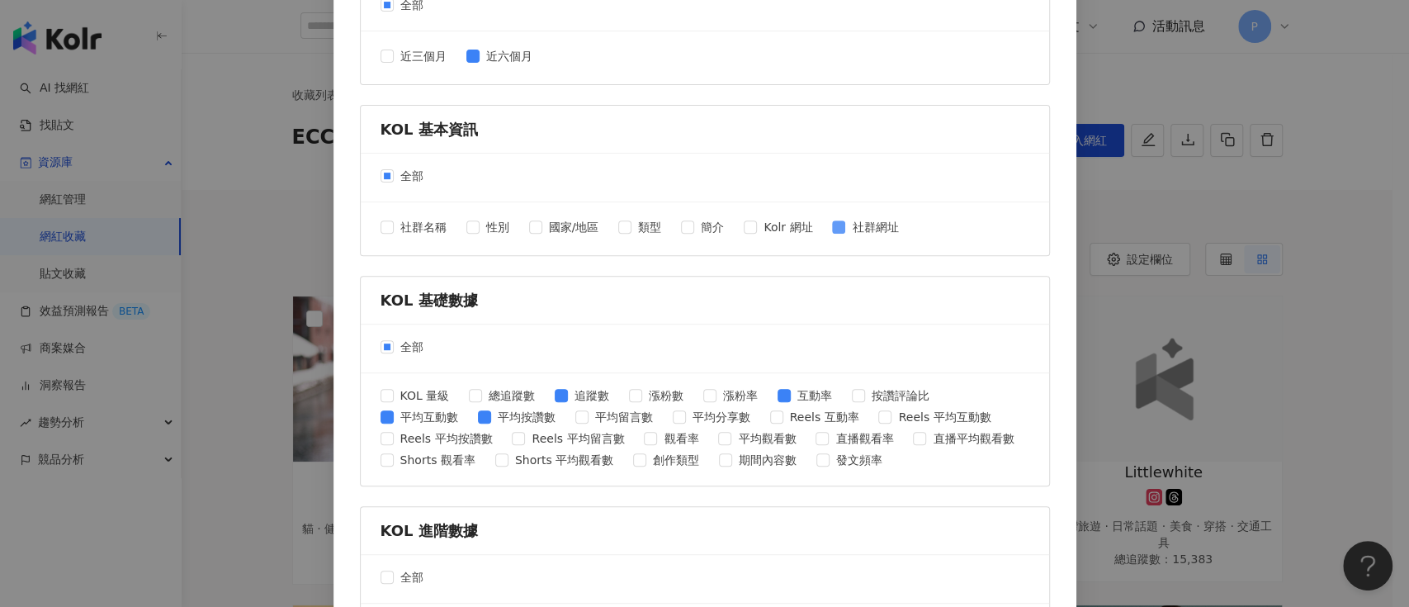
click at [856, 233] on span "社群網址" at bounding box center [874, 227] width 59 height 18
click at [589, 395] on span "追蹤數" at bounding box center [592, 395] width 48 height 18
click at [423, 419] on span "平均互動數" at bounding box center [429, 417] width 71 height 18
click at [797, 395] on span "互動率" at bounding box center [815, 395] width 48 height 18
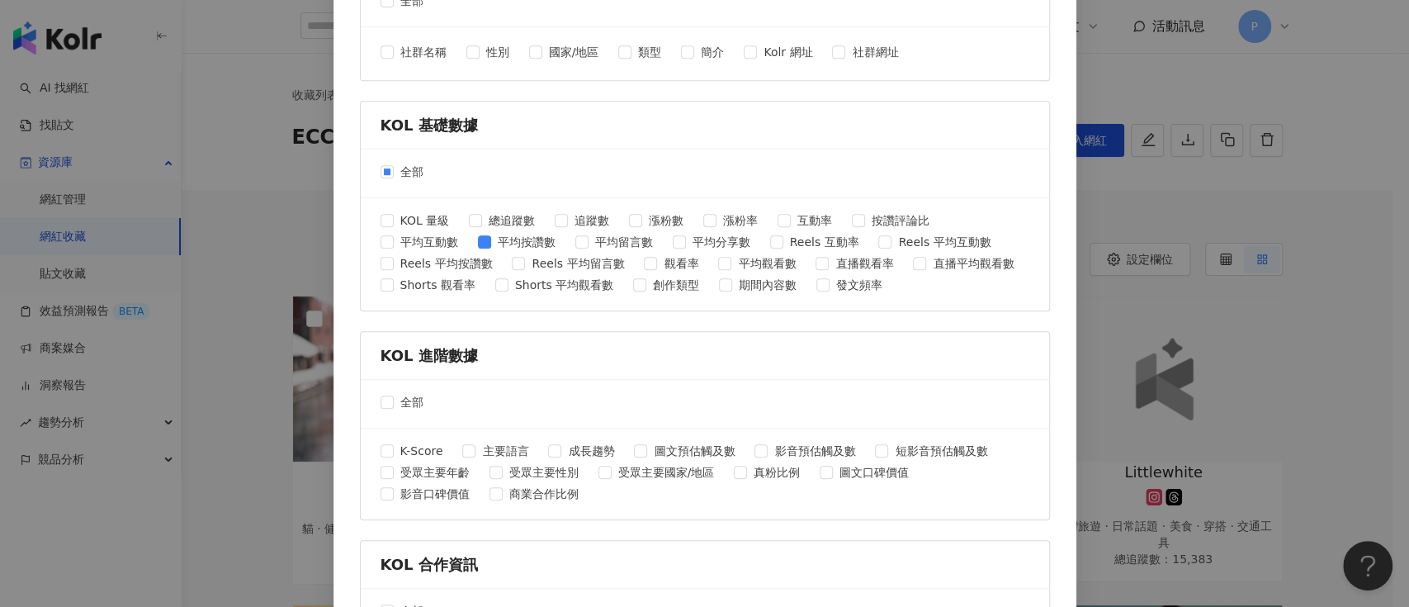
scroll to position [674, 0]
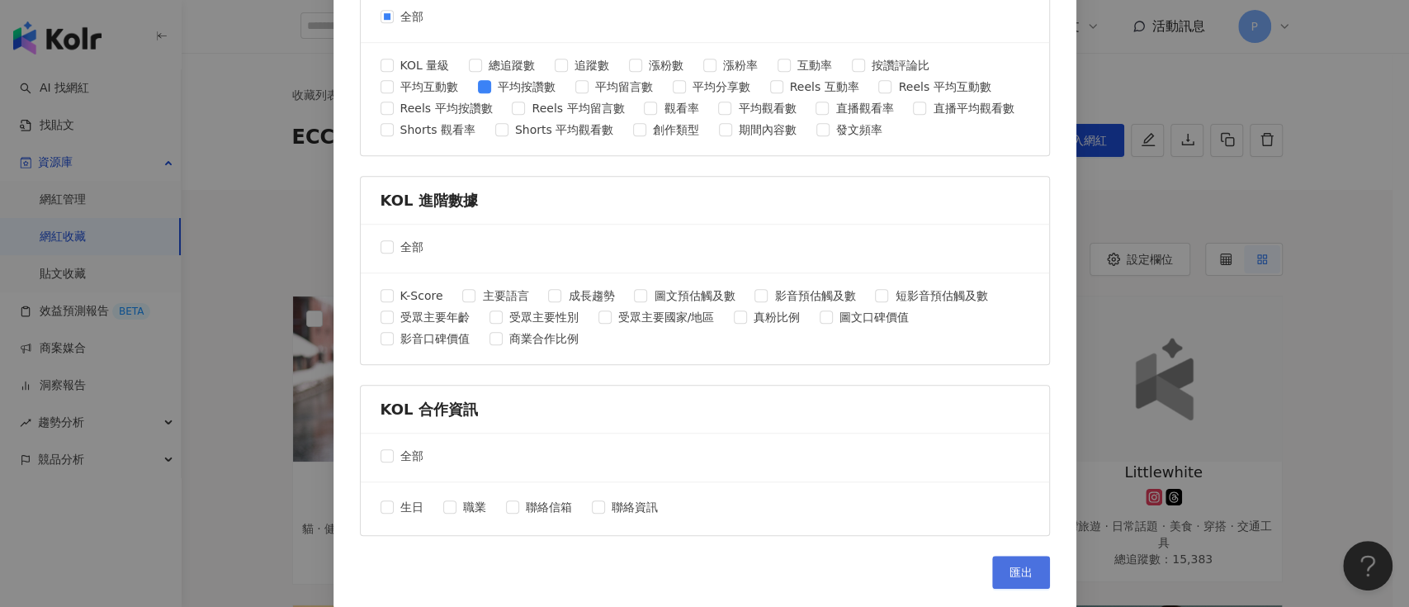
click at [1010, 566] on span "匯出" at bounding box center [1021, 572] width 23 height 13
